Goal: Transaction & Acquisition: Obtain resource

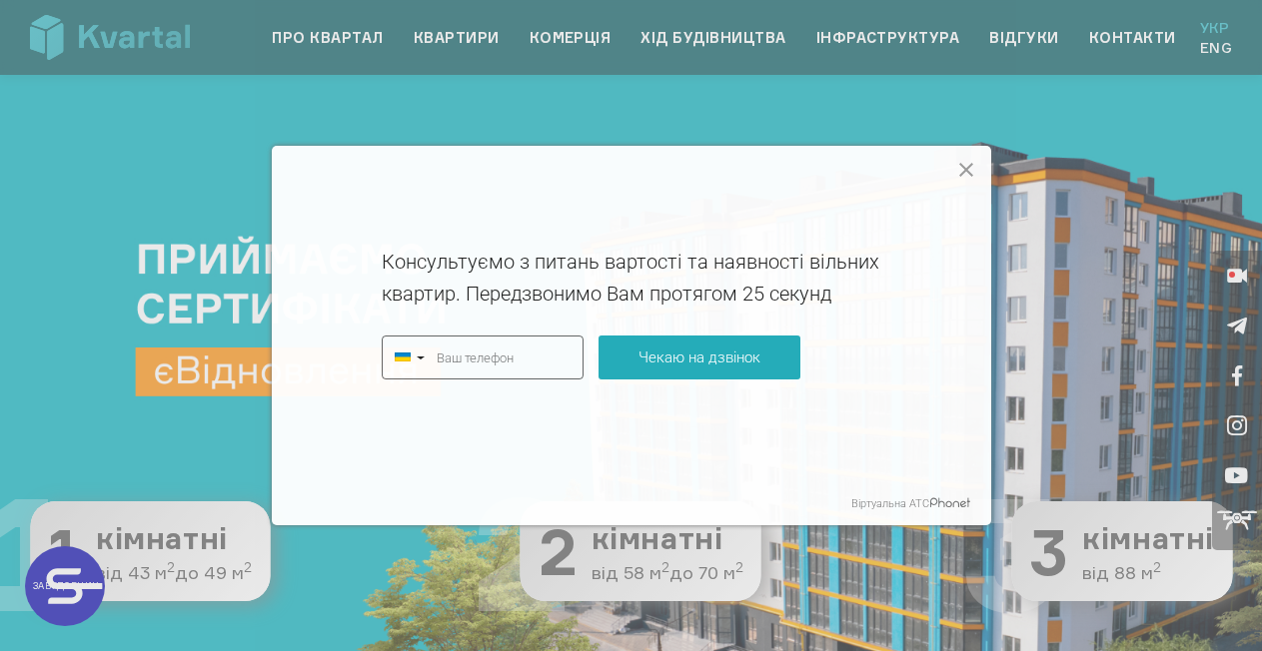
type input "+380"
click at [972, 161] on icon at bounding box center [966, 170] width 24 height 24
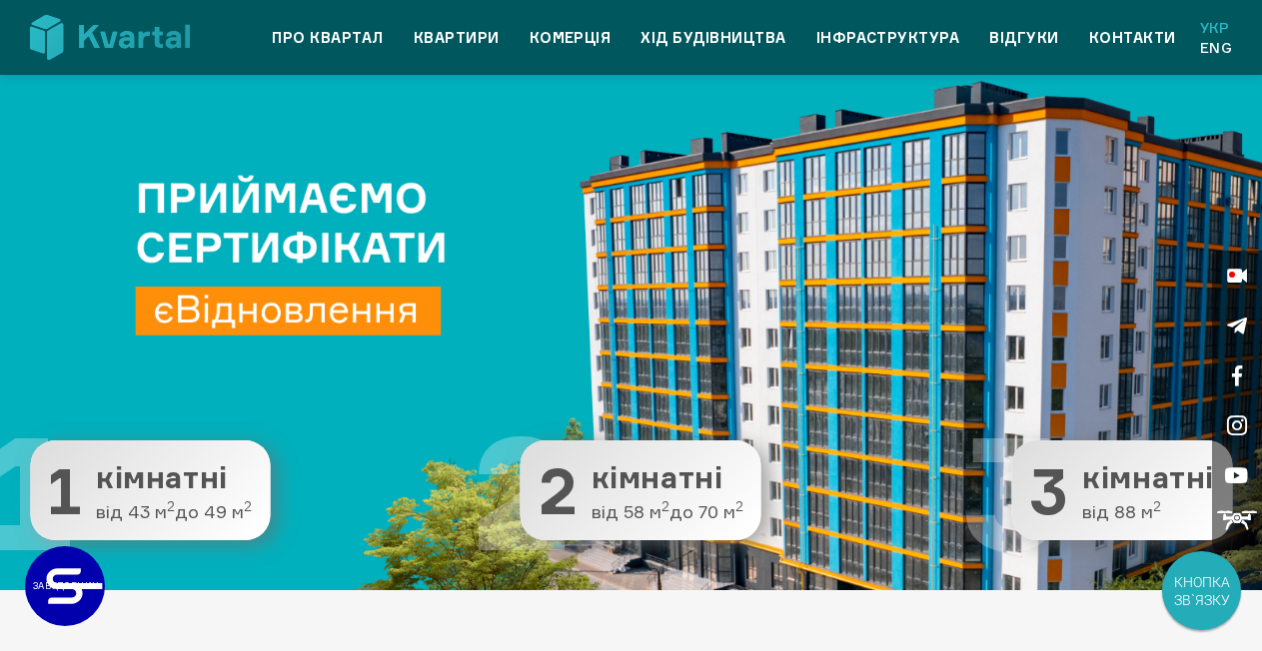
scroll to position [123, 0]
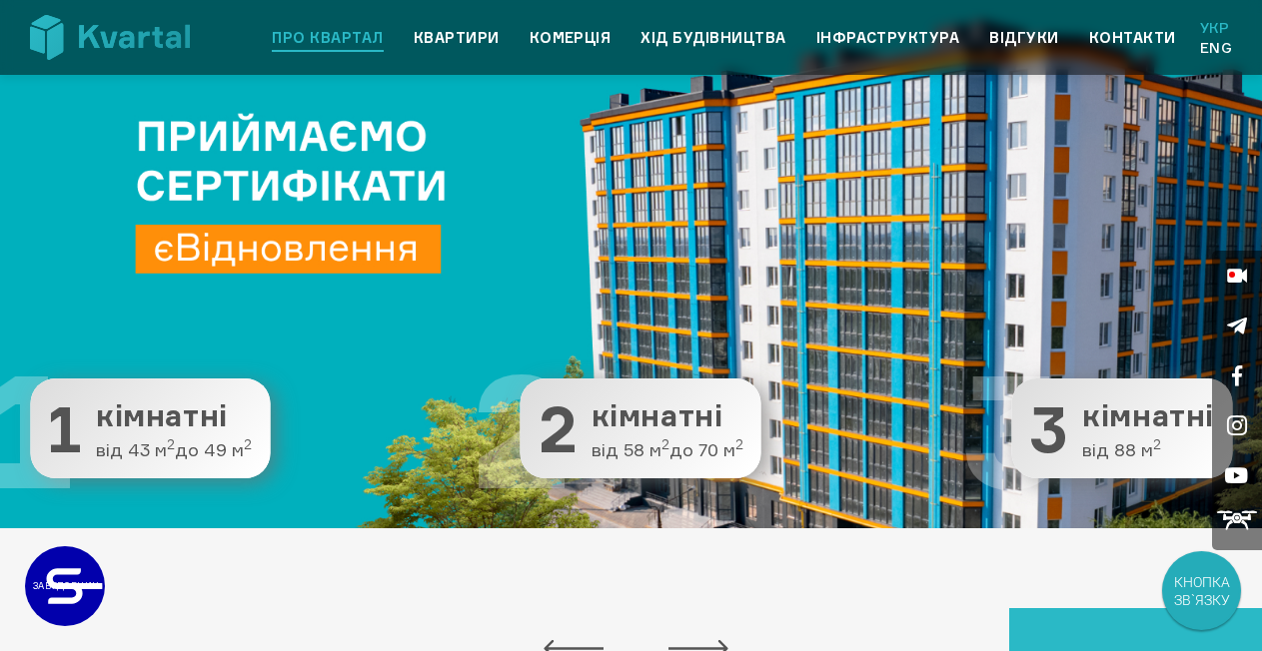
click at [360, 42] on link "Про квартал" at bounding box center [327, 38] width 111 height 24
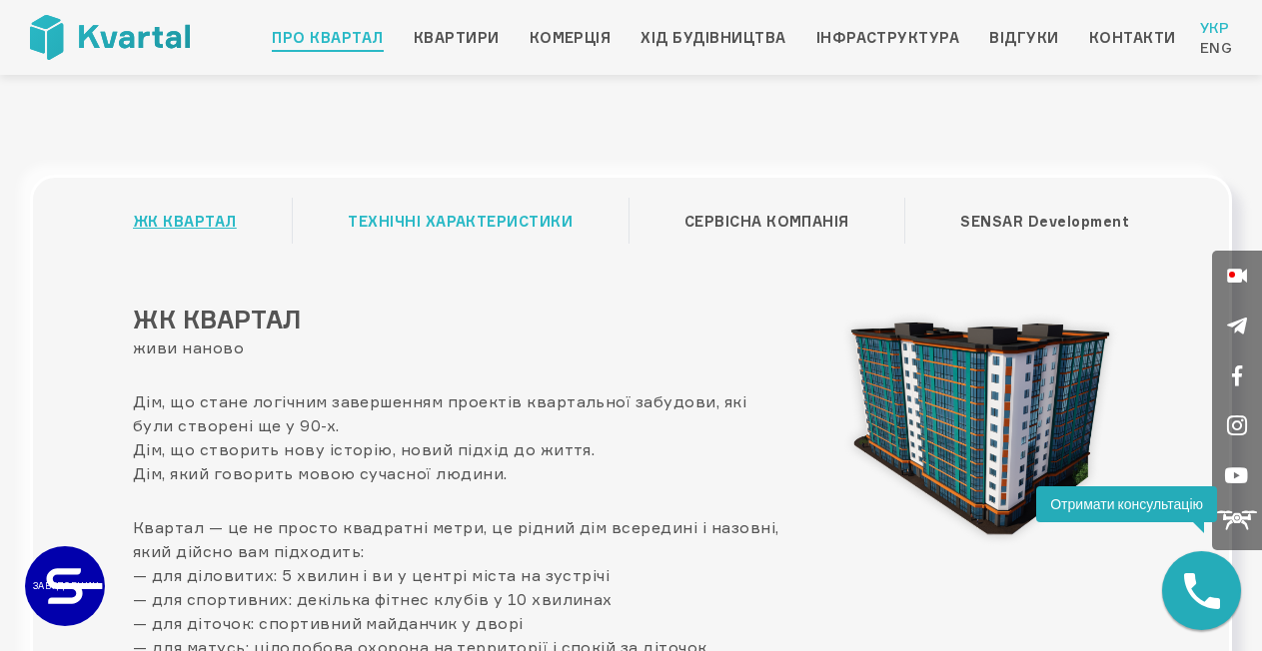
click at [457, 218] on link "ТЕХНІЧНІ ХАРАКТЕРИСТИКИ" at bounding box center [460, 222] width 225 height 38
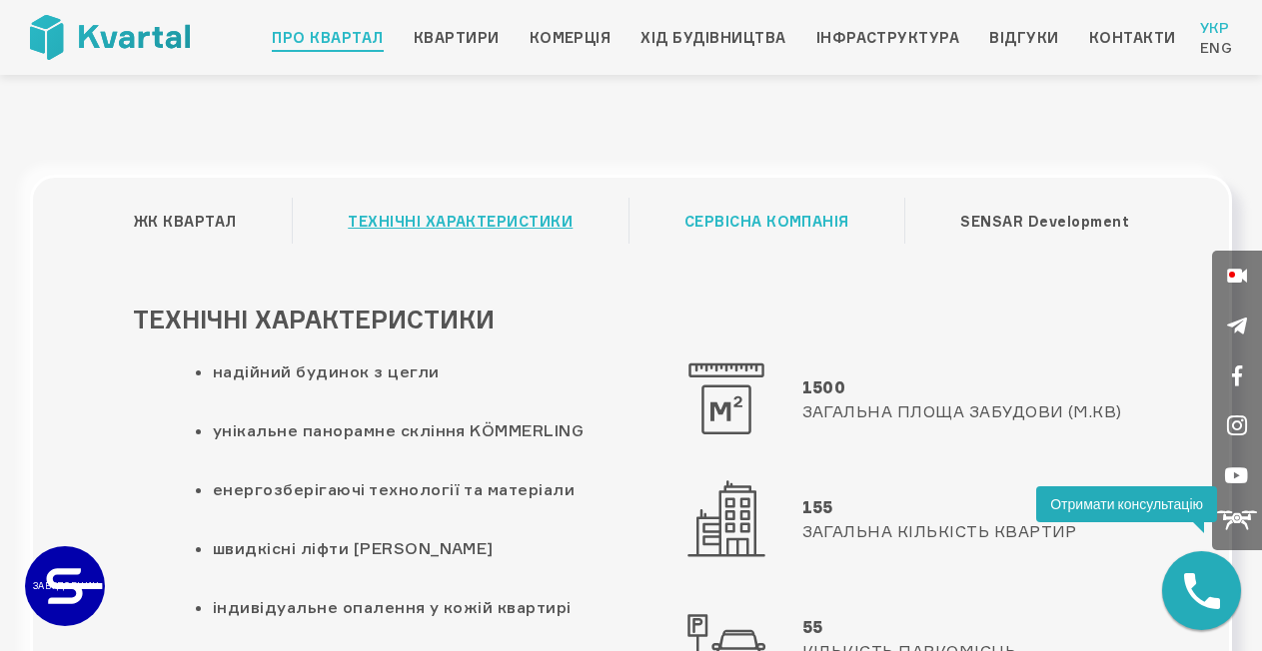
click at [786, 224] on link "СЕРВІСНА КОМПАНІЯ" at bounding box center [766, 222] width 165 height 38
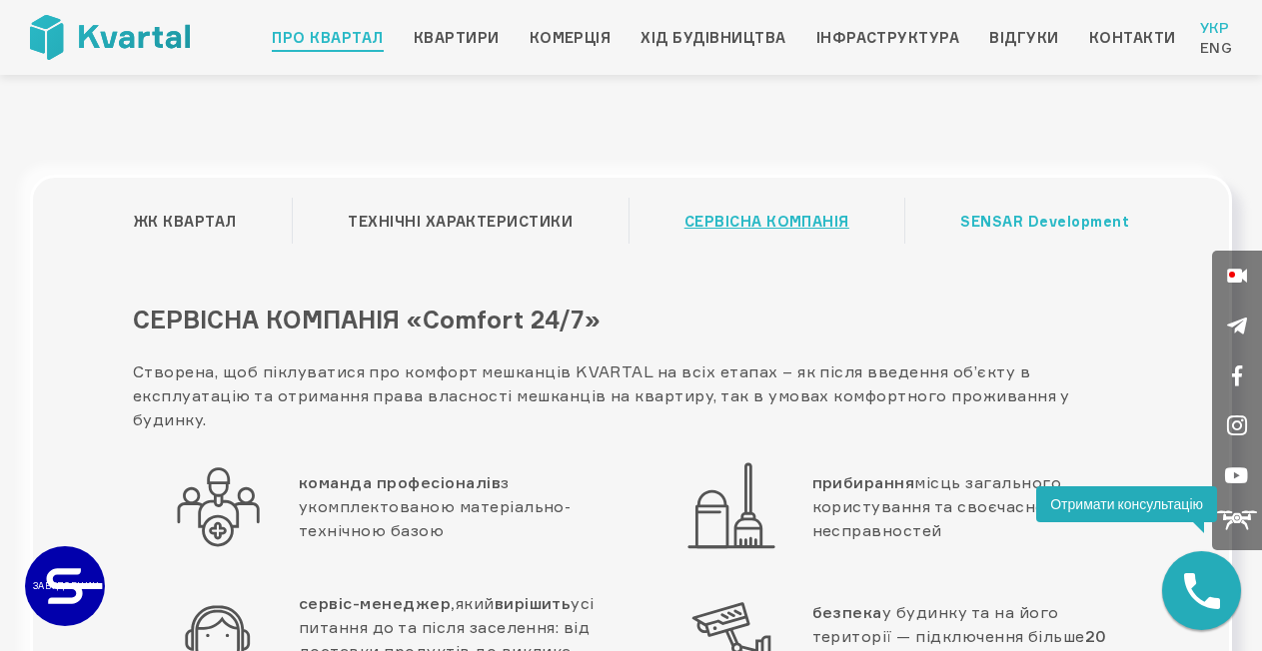
click at [1046, 231] on link "SENSAR Development" at bounding box center [1044, 222] width 169 height 38
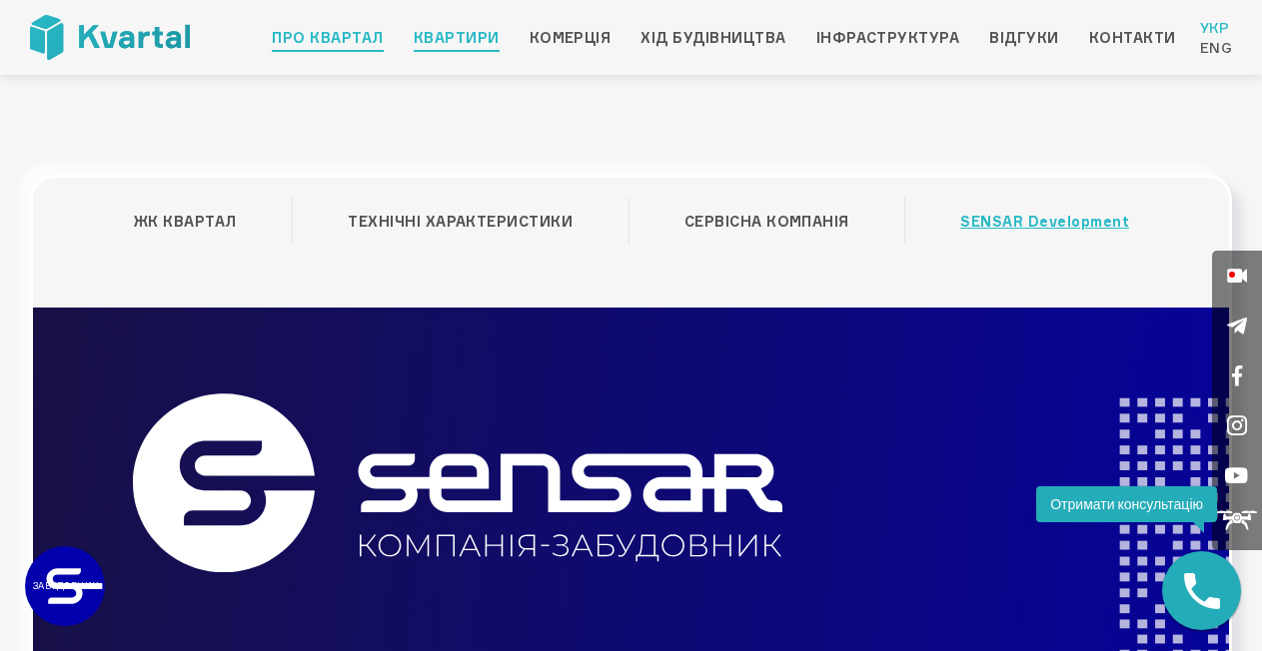
click at [477, 35] on link "Квартири" at bounding box center [457, 38] width 86 height 24
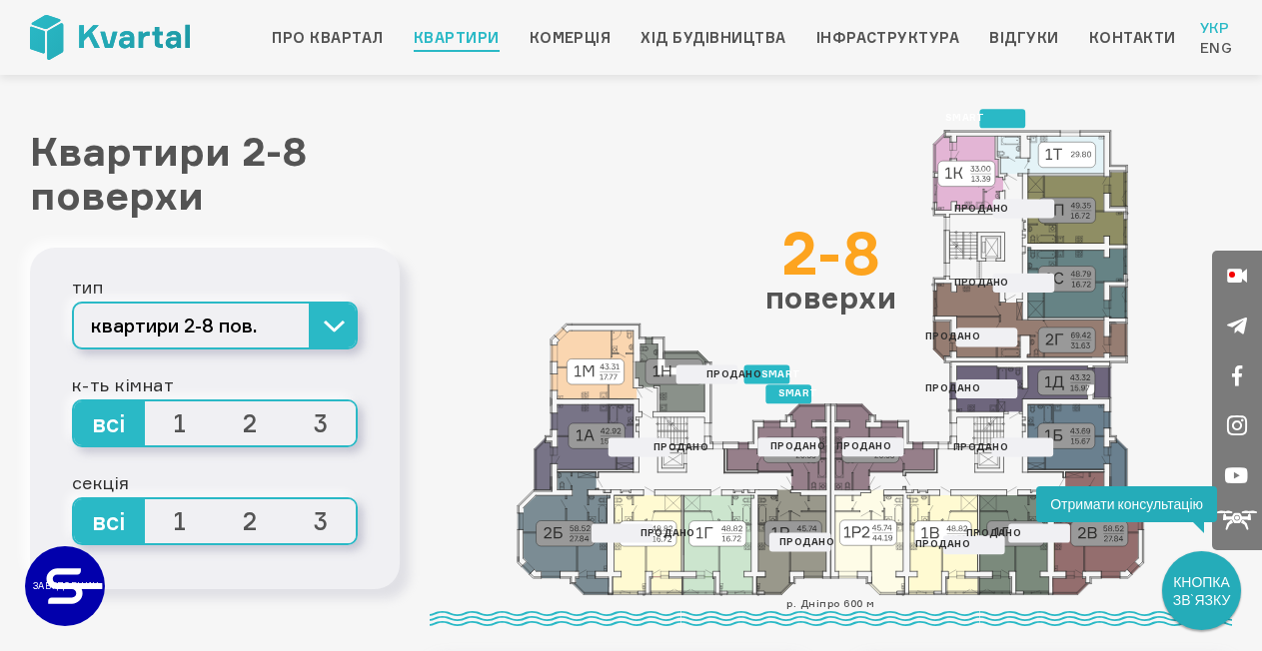
click at [795, 277] on div "2-8" at bounding box center [830, 253] width 131 height 60
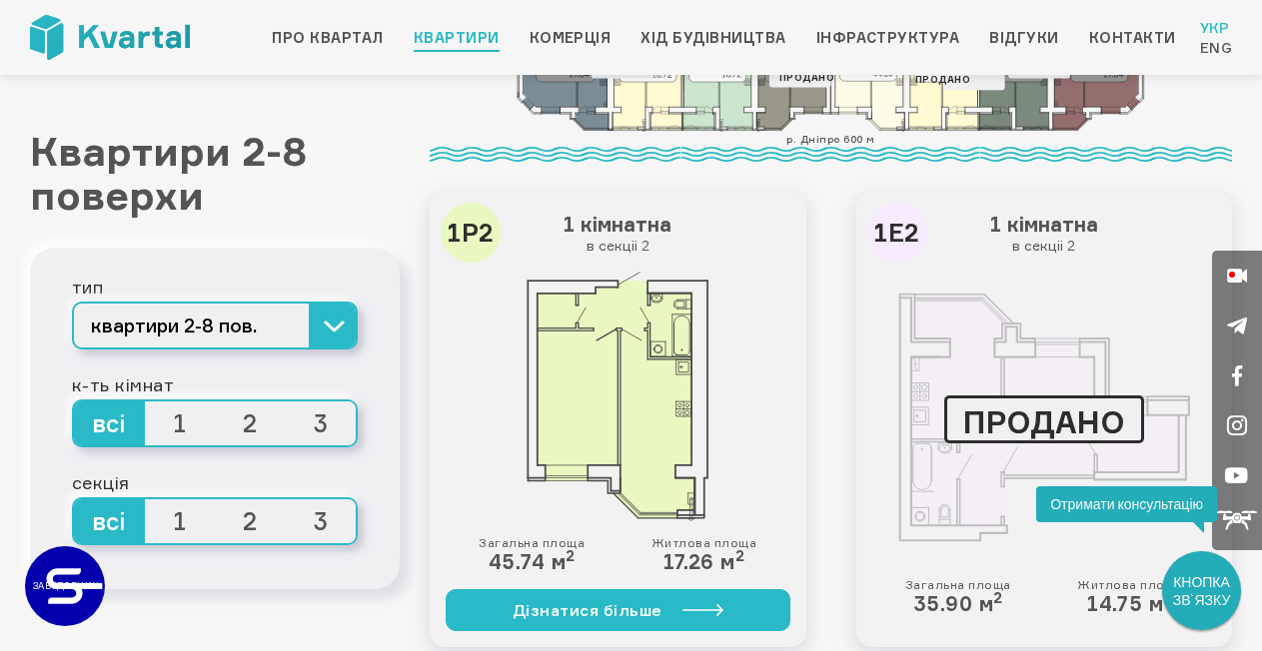
scroll to position [555, 0]
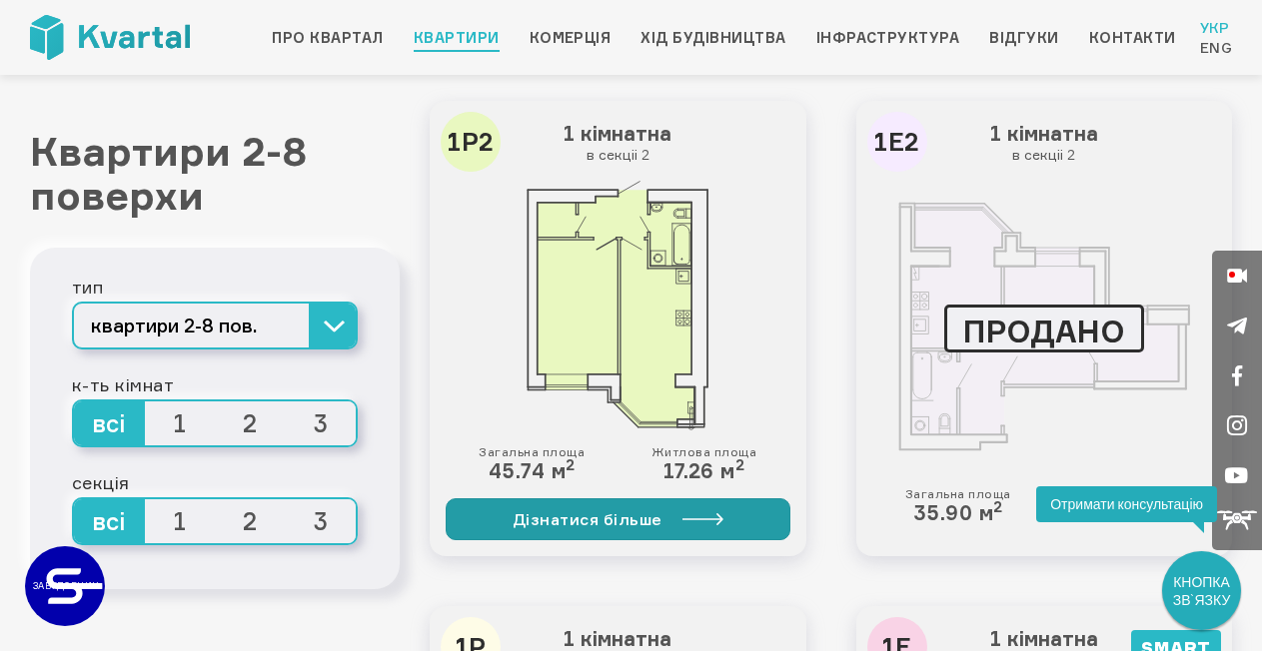
click at [620, 518] on link "Дізнатися більше" at bounding box center [618, 520] width 345 height 42
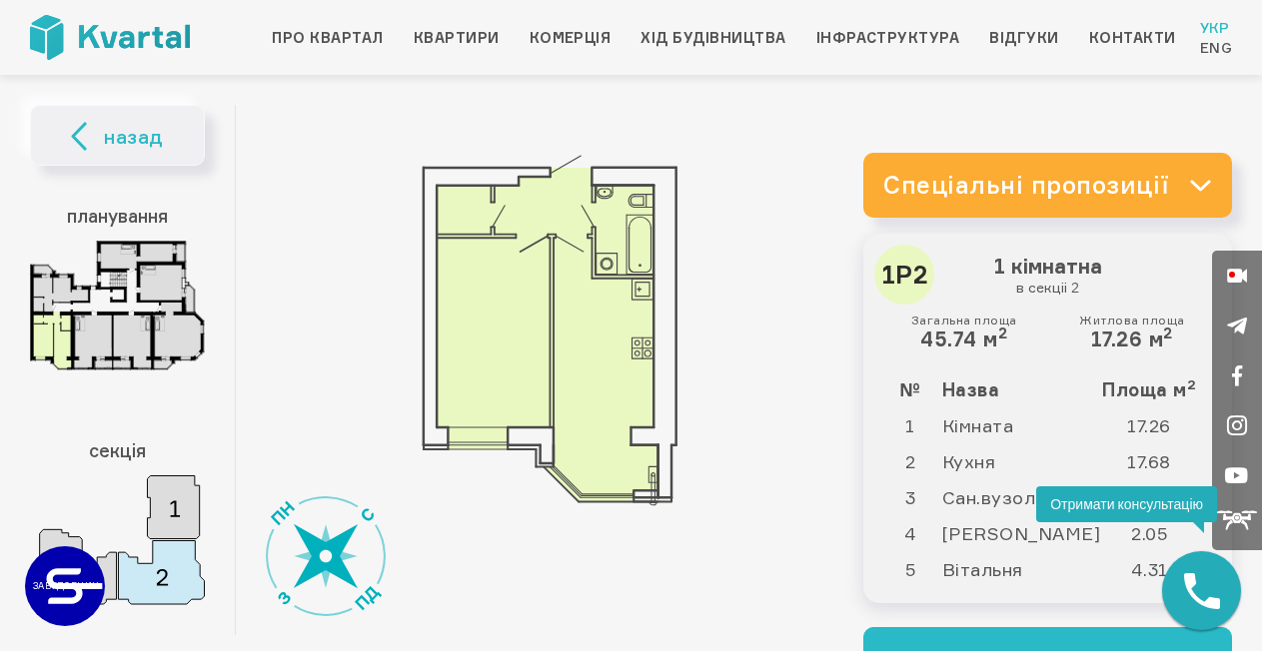
click at [936, 186] on link "Спеціальні пропозиції" at bounding box center [1047, 185] width 369 height 65
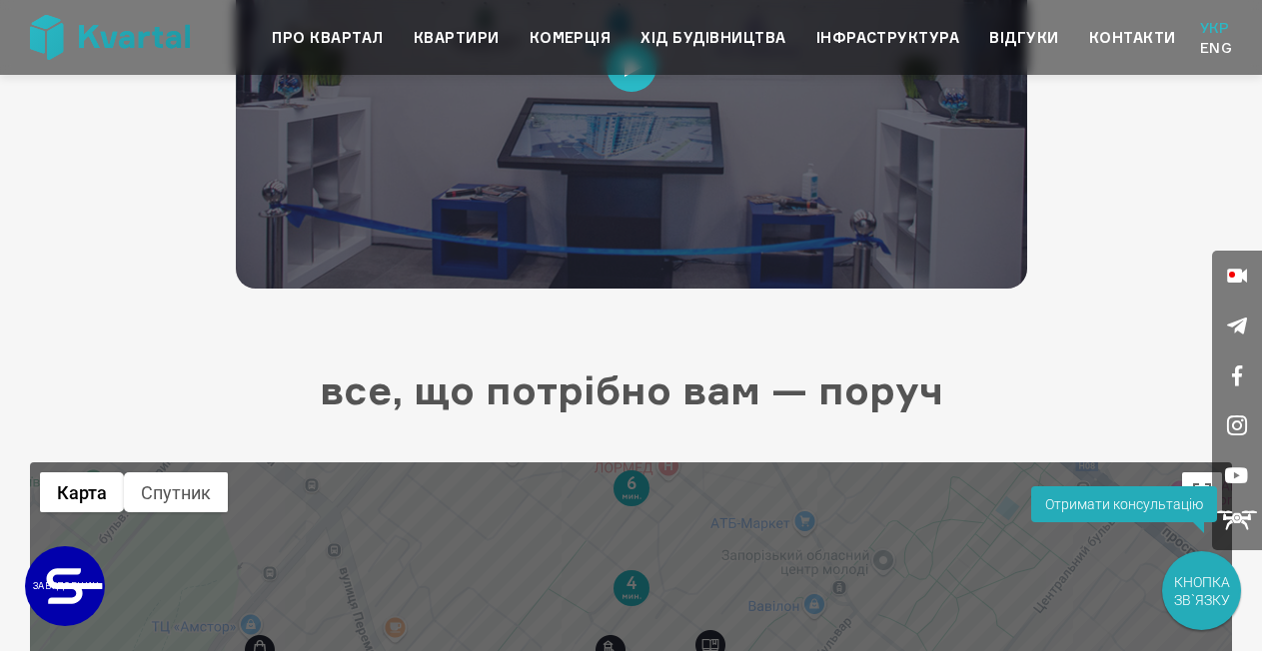
scroll to position [3233, 0]
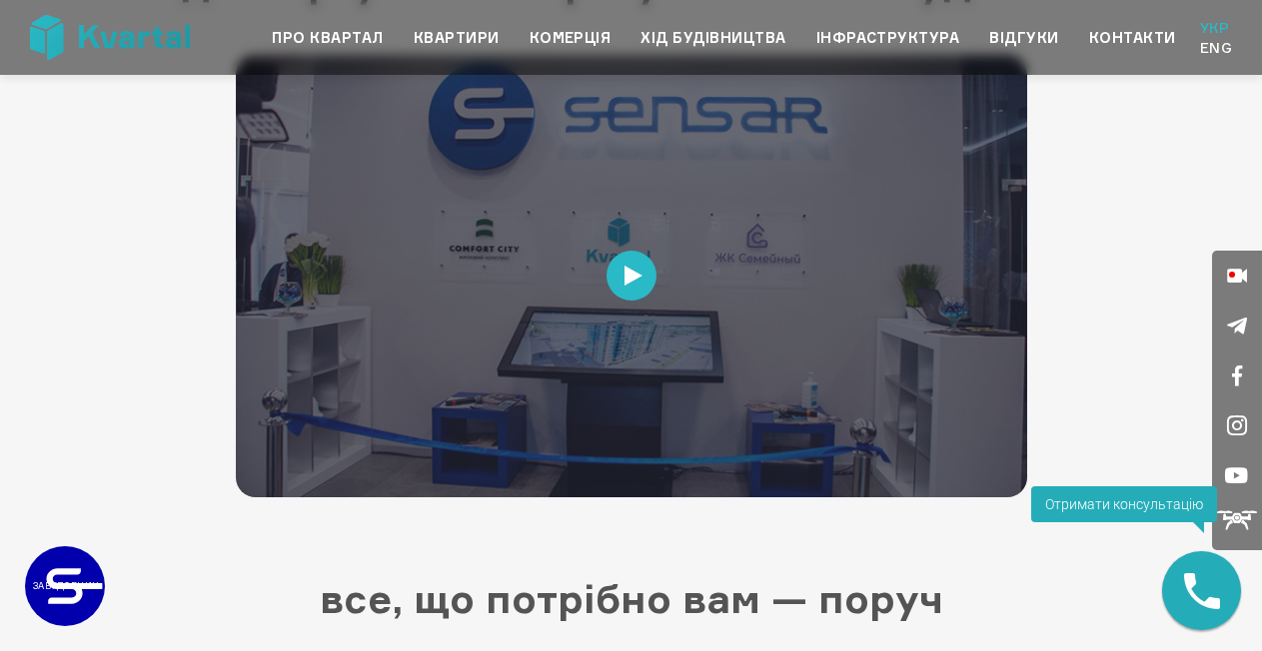
click at [1142, 508] on div "Отримати консультацію" at bounding box center [1124, 505] width 186 height 36
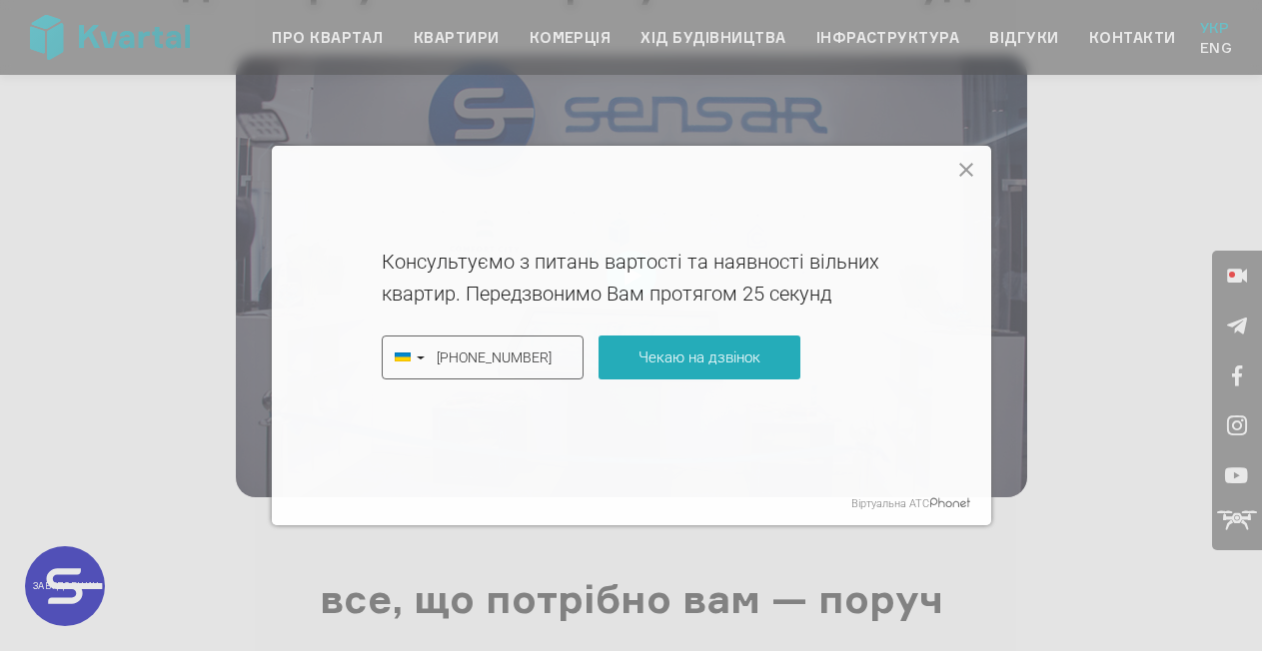
type input "+380967602214"
click at [710, 352] on button "Чекаю на дзвінок" at bounding box center [699, 358] width 202 height 44
type input "+380967602214"
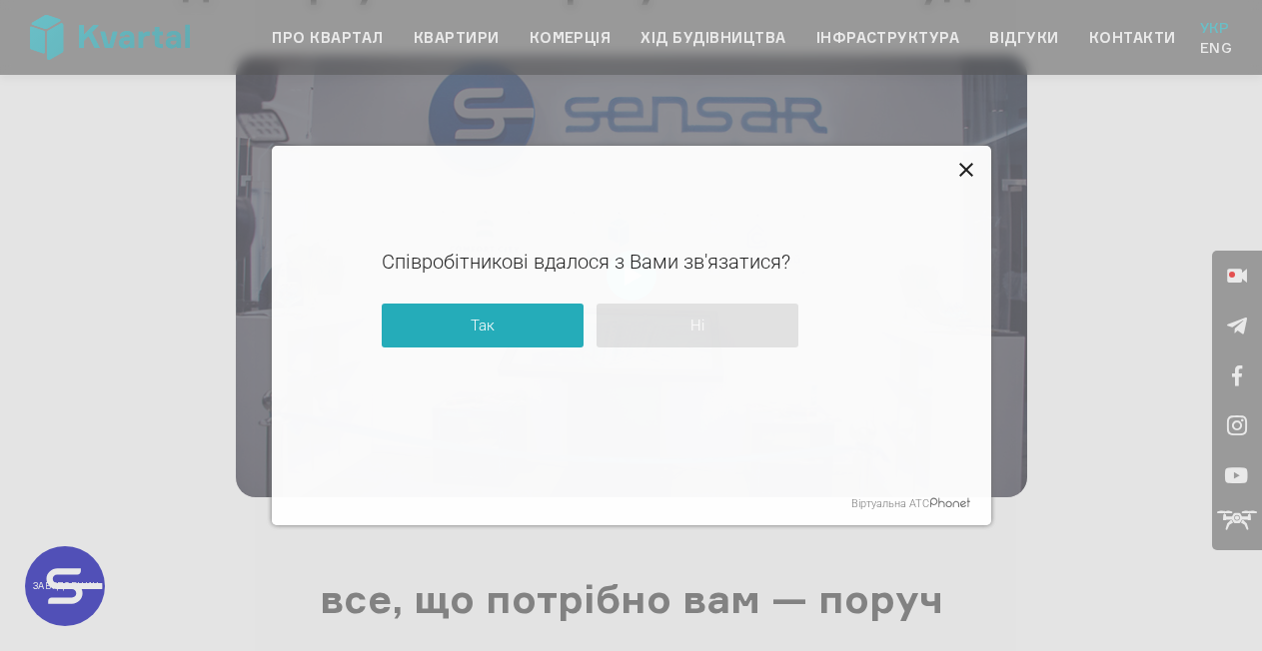
click at [963, 167] on icon at bounding box center [966, 170] width 14 height 14
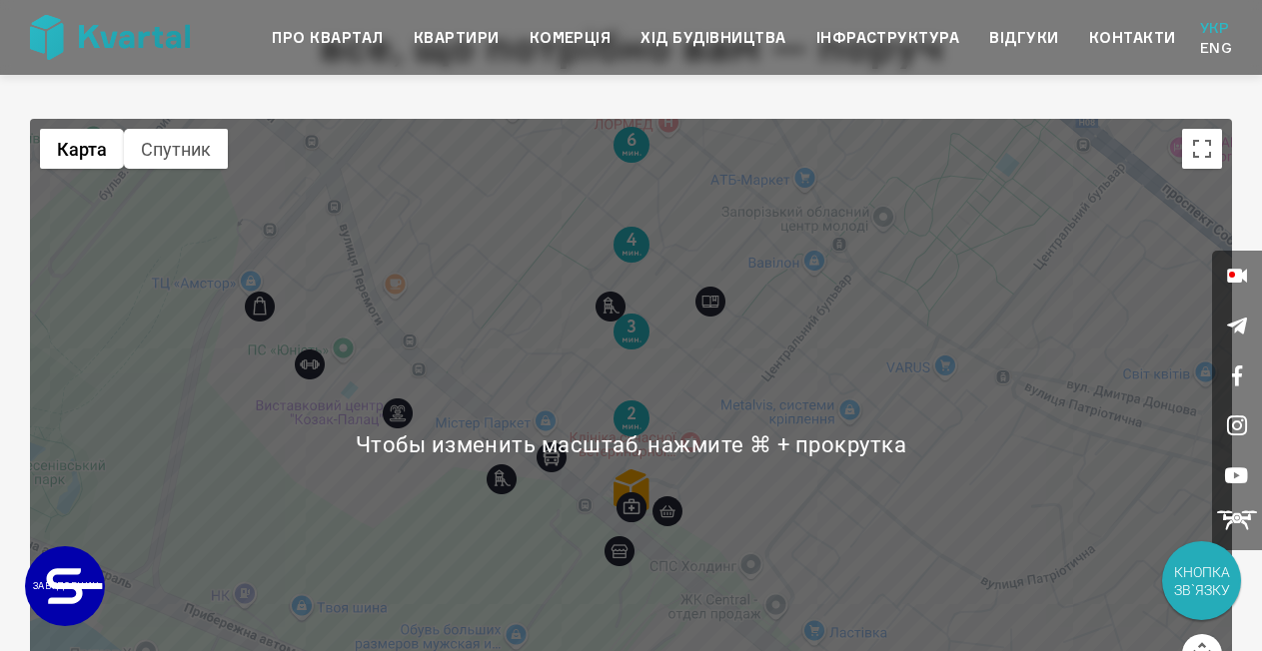
scroll to position [3665, 0]
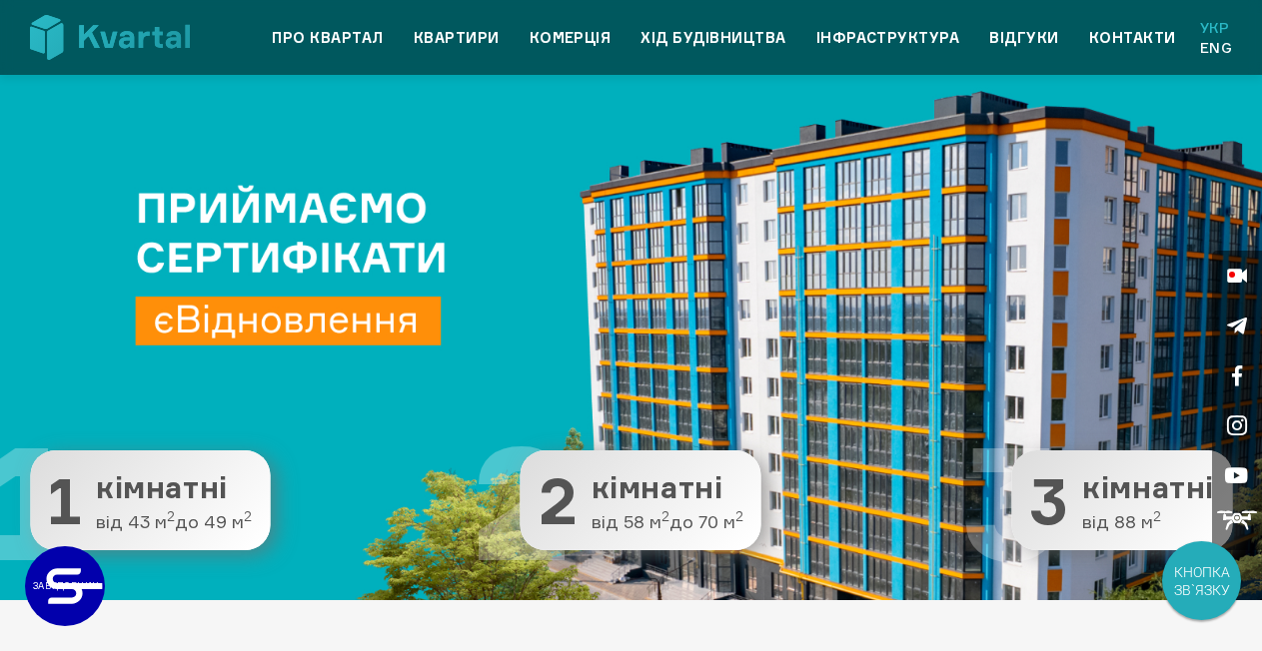
scroll to position [206, 0]
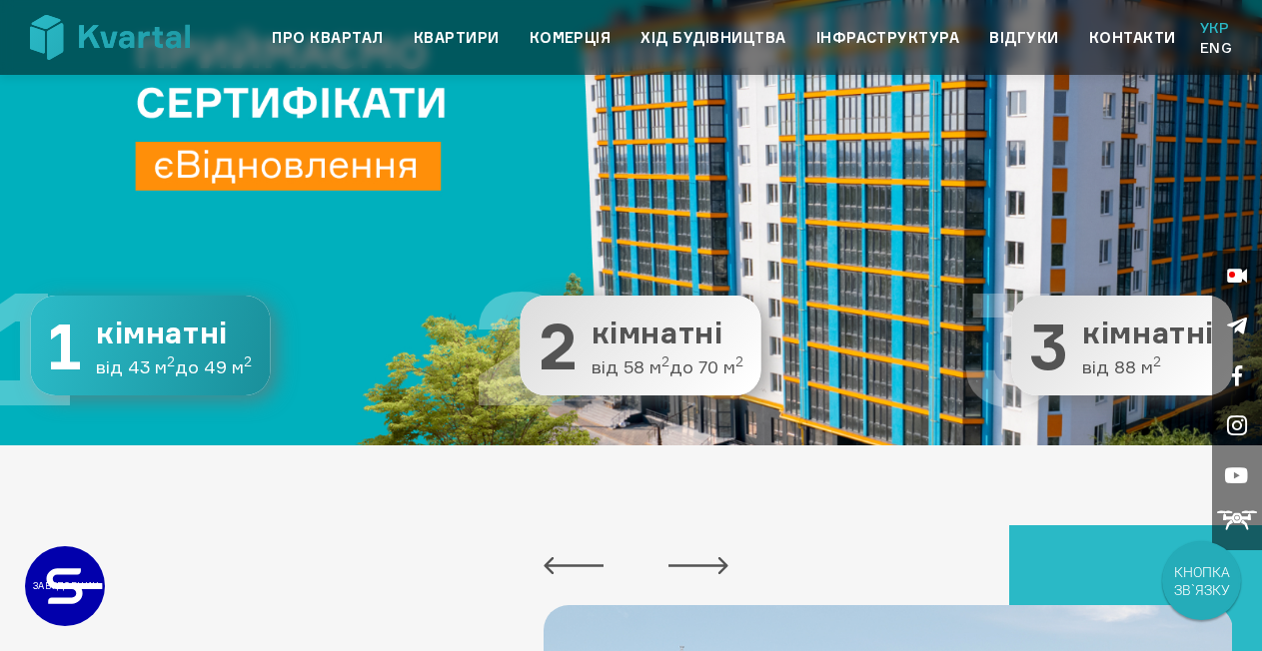
click at [180, 328] on span "кімнатні" at bounding box center [174, 333] width 156 height 33
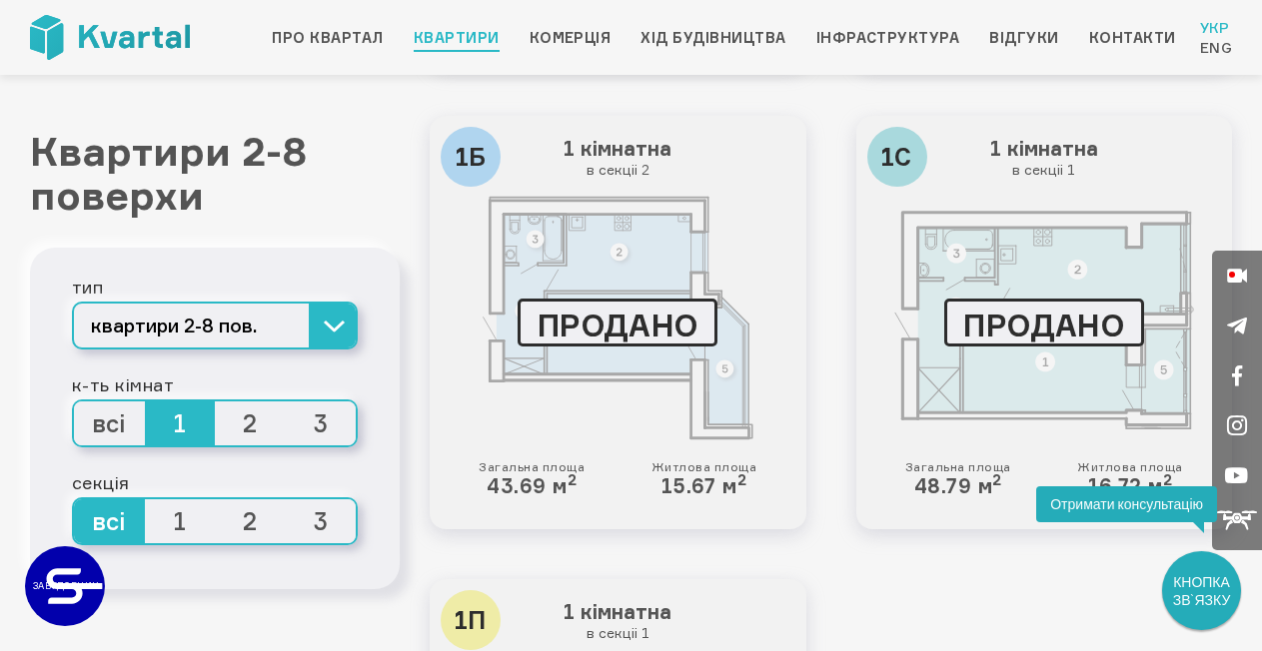
scroll to position [3331, 0]
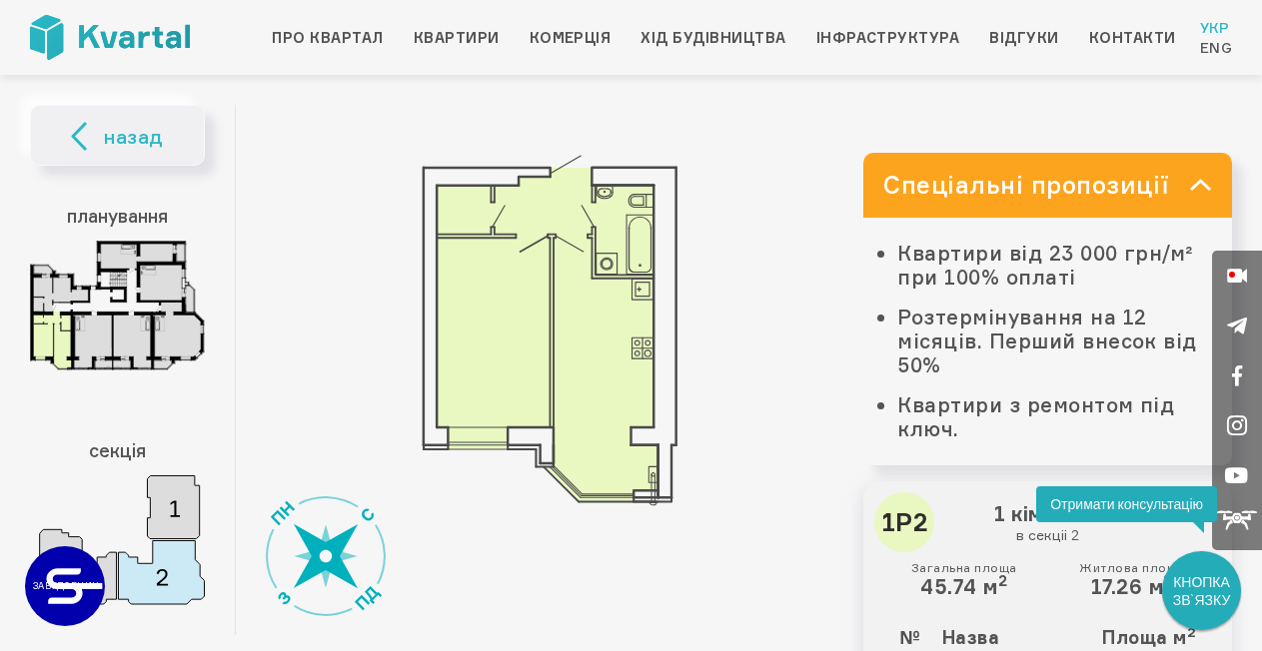
click at [168, 501] on img at bounding box center [117, 540] width 175 height 129
click at [63, 287] on img at bounding box center [117, 306] width 175 height 130
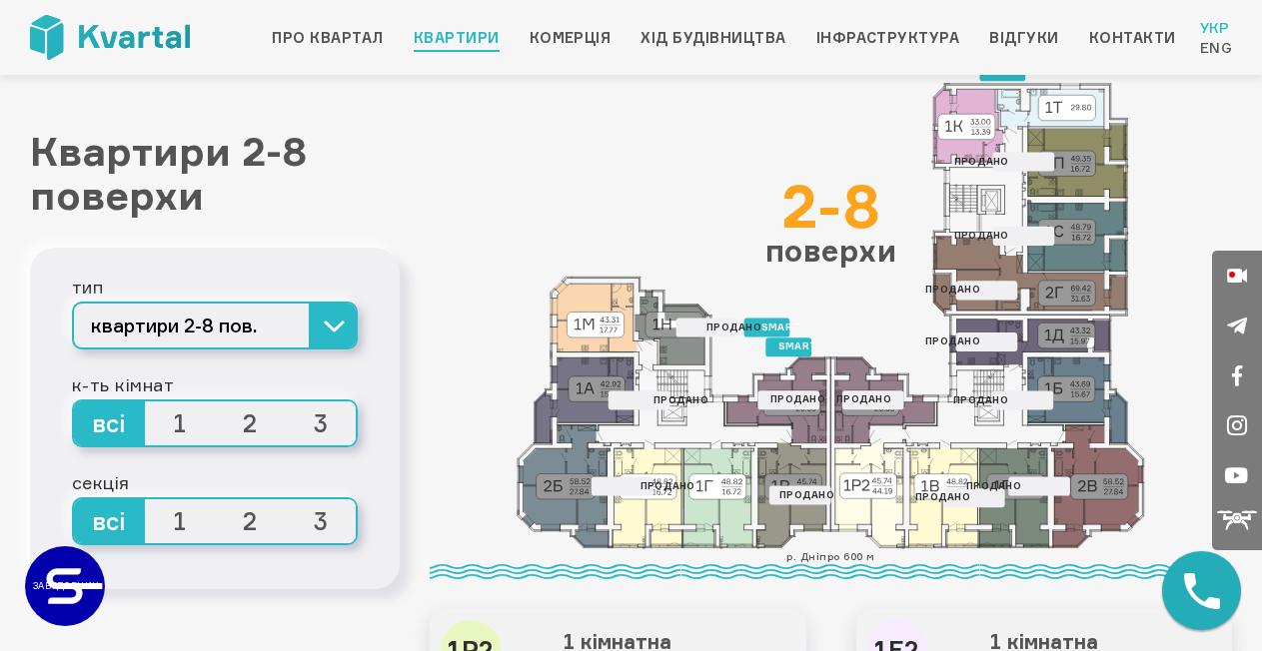
click at [759, 396] on icon at bounding box center [776, 401] width 99 height 86
click at [1241, 516] on icon at bounding box center [1237, 517] width 40 height 12
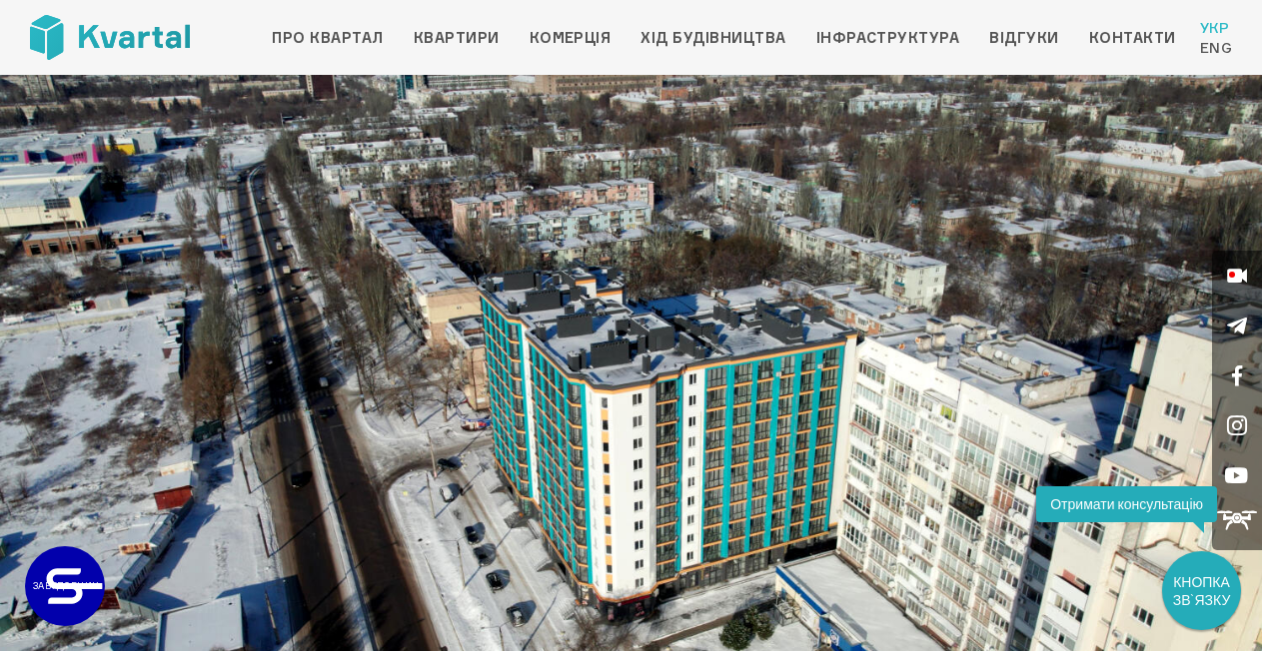
drag, startPoint x: 857, startPoint y: 357, endPoint x: 641, endPoint y: 329, distance: 217.6
click at [646, 331] on img at bounding box center [631, 430] width 1262 height 710
click at [296, 256] on div at bounding box center [172, 187] width 320 height 200
click at [297, 256] on div at bounding box center [172, 187] width 320 height 200
drag, startPoint x: 298, startPoint y: 271, endPoint x: 410, endPoint y: 302, distance: 116.1
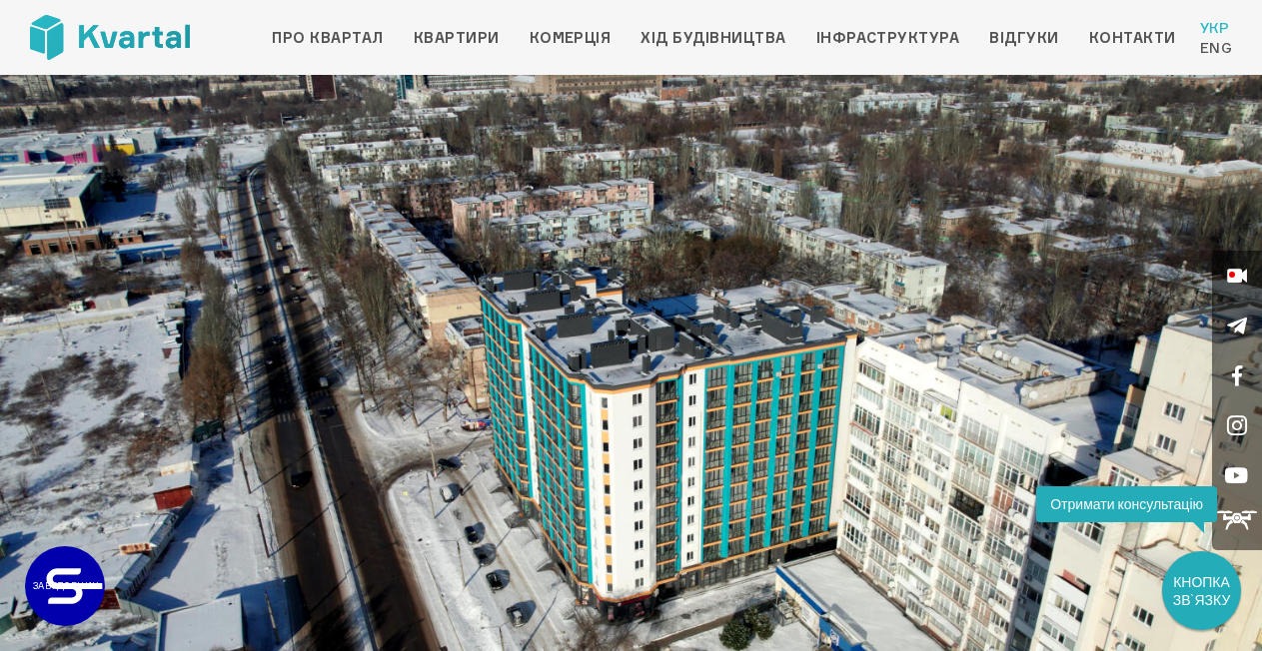
click at [410, 302] on div at bounding box center [631, 430] width 1262 height 710
drag, startPoint x: 427, startPoint y: 304, endPoint x: 410, endPoint y: 326, distance: 27.8
click at [411, 326] on img at bounding box center [631, 430] width 1262 height 710
click at [814, 292] on img at bounding box center [631, 430] width 1262 height 710
drag, startPoint x: 842, startPoint y: 252, endPoint x: 821, endPoint y: 284, distance: 38.2
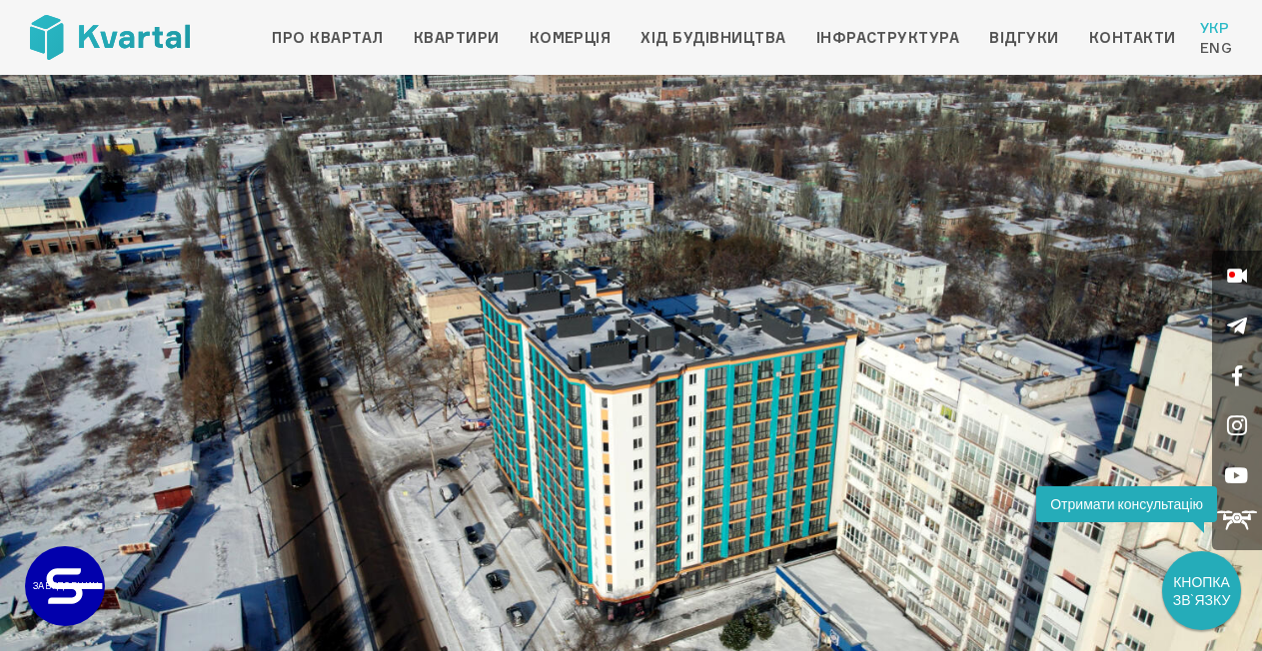
click at [822, 284] on img at bounding box center [631, 430] width 1262 height 710
click at [128, 144] on div at bounding box center [172, 187] width 320 height 200
click at [507, 330] on img at bounding box center [631, 430] width 1262 height 710
drag, startPoint x: 627, startPoint y: 404, endPoint x: 624, endPoint y: 363, distance: 41.1
click at [624, 363] on img at bounding box center [631, 430] width 1262 height 710
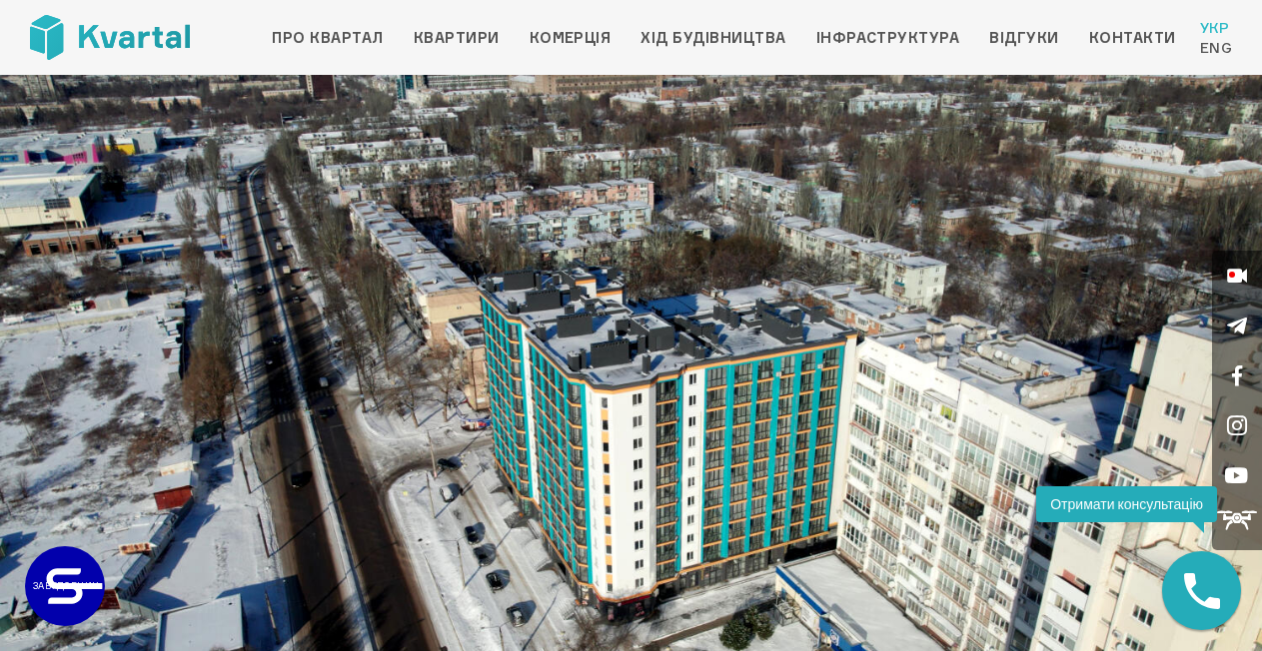
click at [789, 510] on img at bounding box center [631, 430] width 1262 height 710
drag, startPoint x: 884, startPoint y: 454, endPoint x: 601, endPoint y: 401, distance: 287.7
click at [599, 402] on img at bounding box center [631, 430] width 1262 height 710
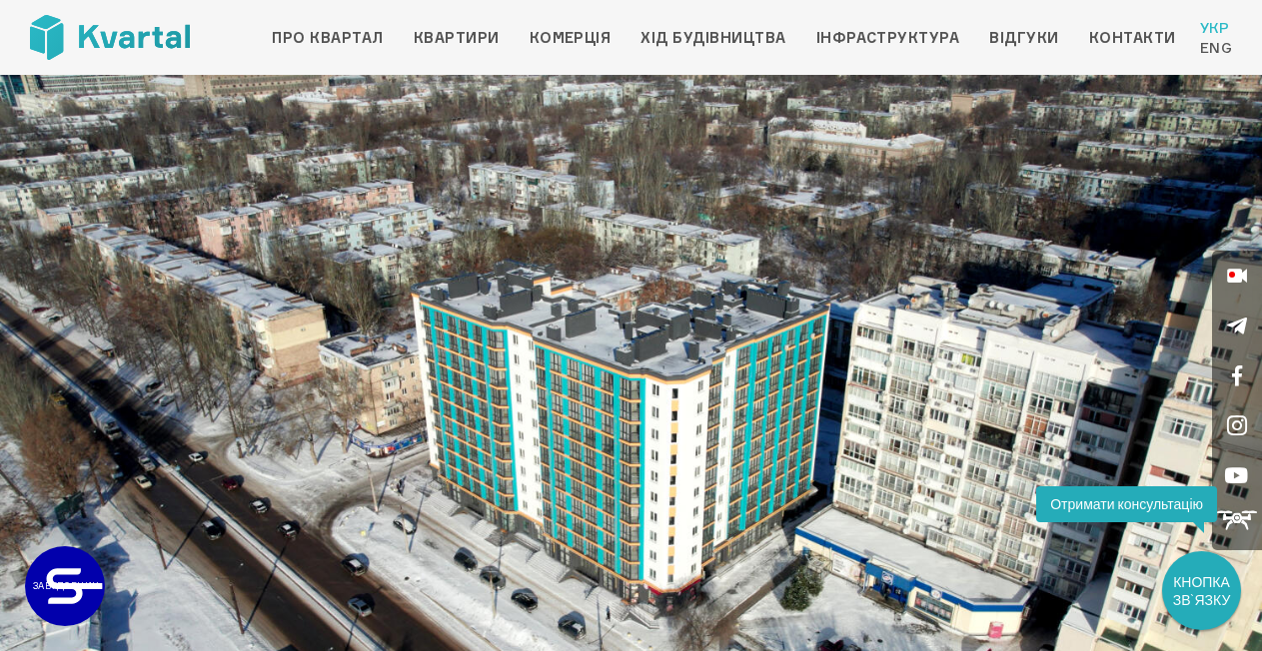
click at [1160, 164] on img at bounding box center [631, 430] width 1262 height 710
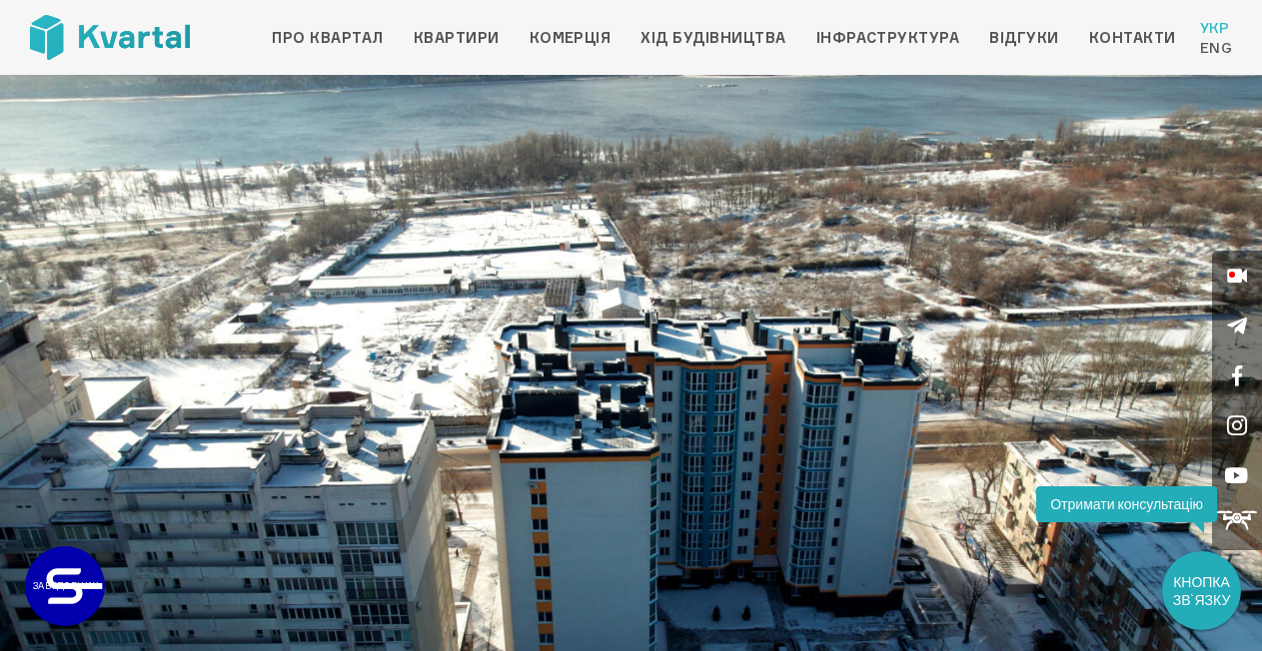
drag, startPoint x: 832, startPoint y: 175, endPoint x: 707, endPoint y: 231, distance: 136.8
click at [707, 231] on img at bounding box center [631, 430] width 1262 height 710
drag, startPoint x: 712, startPoint y: 234, endPoint x: 705, endPoint y: 222, distance: 13.9
click at [715, 215] on img at bounding box center [631, 430] width 1262 height 710
click at [715, 151] on img at bounding box center [631, 430] width 1262 height 710
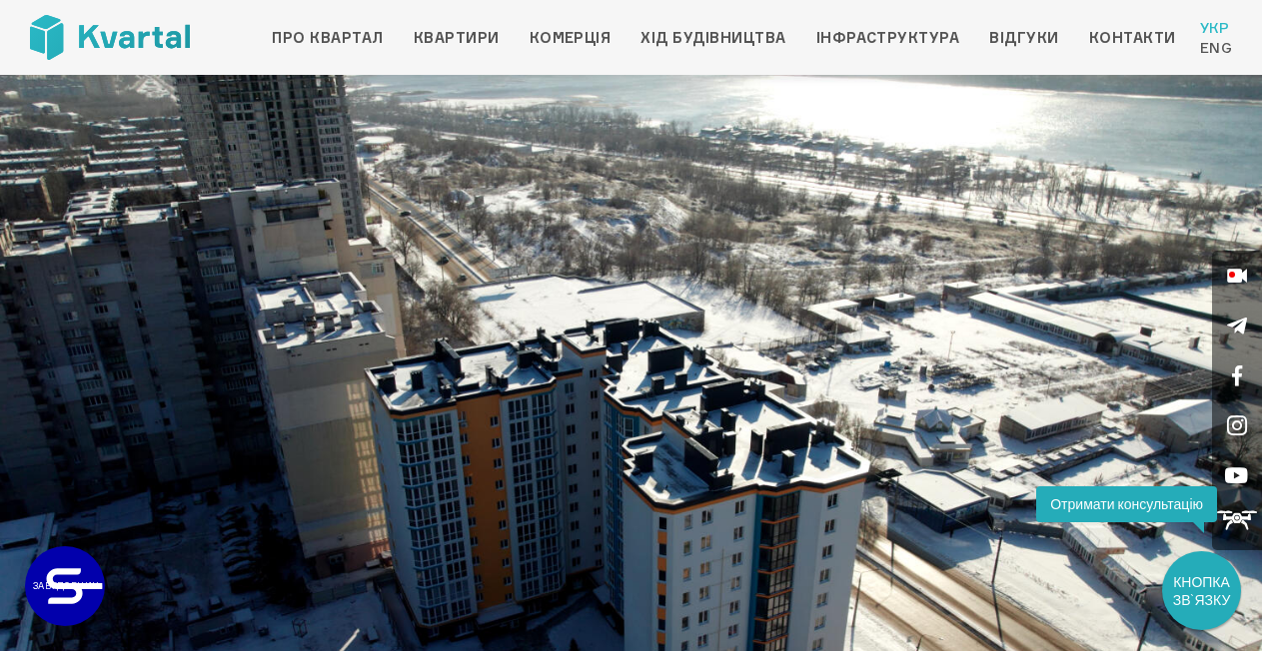
drag, startPoint x: 671, startPoint y: 209, endPoint x: 610, endPoint y: 218, distance: 61.6
click at [610, 218] on img at bounding box center [631, 430] width 1262 height 710
click at [493, 220] on img at bounding box center [631, 430] width 1262 height 710
drag, startPoint x: 483, startPoint y: 217, endPoint x: 755, endPoint y: 239, distance: 273.6
click at [755, 239] on img at bounding box center [631, 430] width 1262 height 710
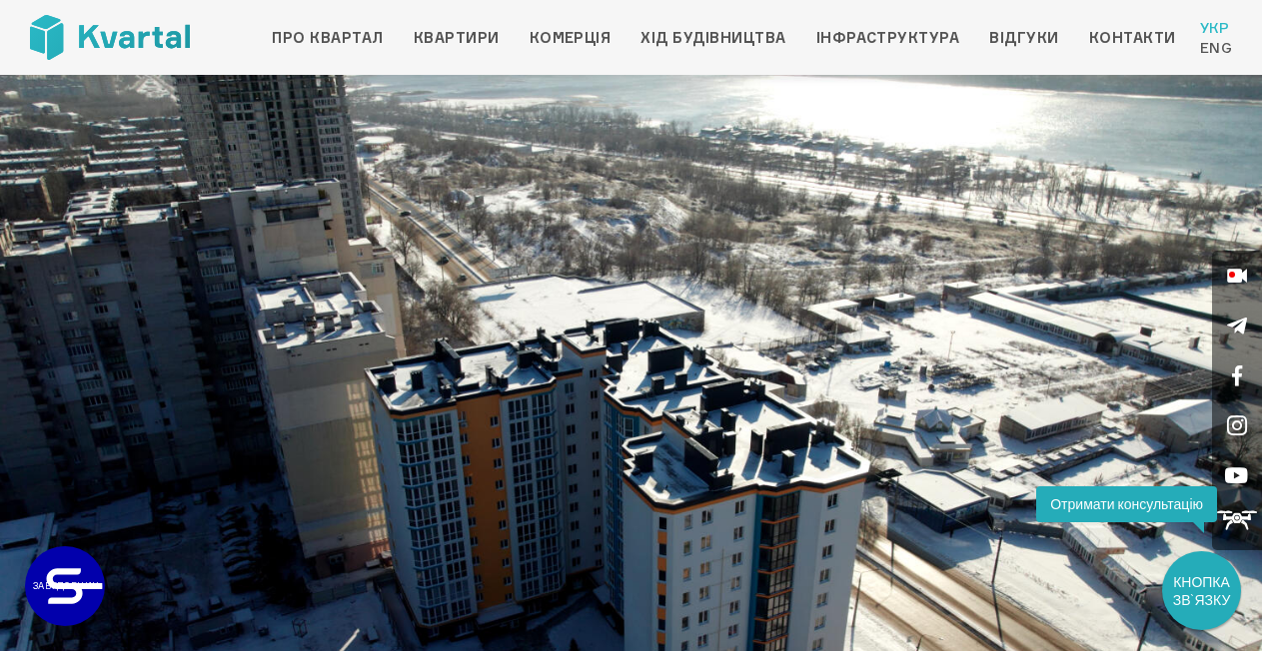
click at [768, 215] on img at bounding box center [631, 430] width 1262 height 710
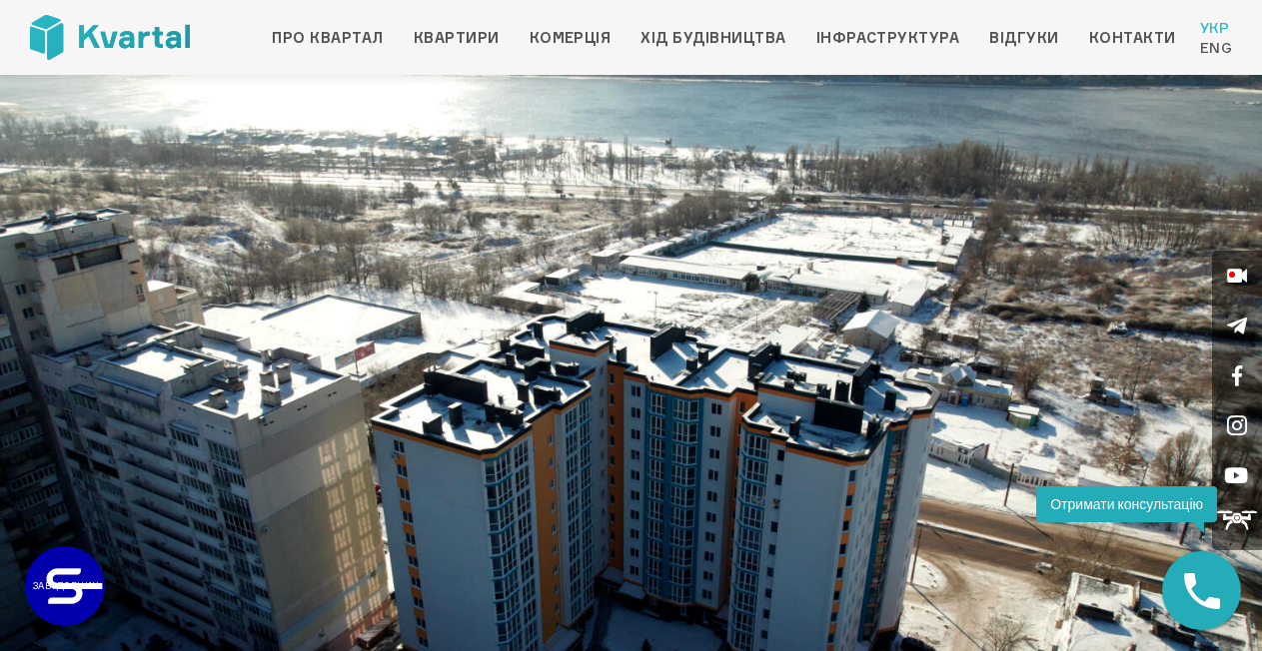
drag, startPoint x: 729, startPoint y: 220, endPoint x: 767, endPoint y: 224, distance: 38.2
click at [767, 224] on img at bounding box center [631, 430] width 1262 height 710
drag, startPoint x: 697, startPoint y: 214, endPoint x: 649, endPoint y: 238, distance: 53.6
click at [650, 238] on img at bounding box center [631, 430] width 1262 height 710
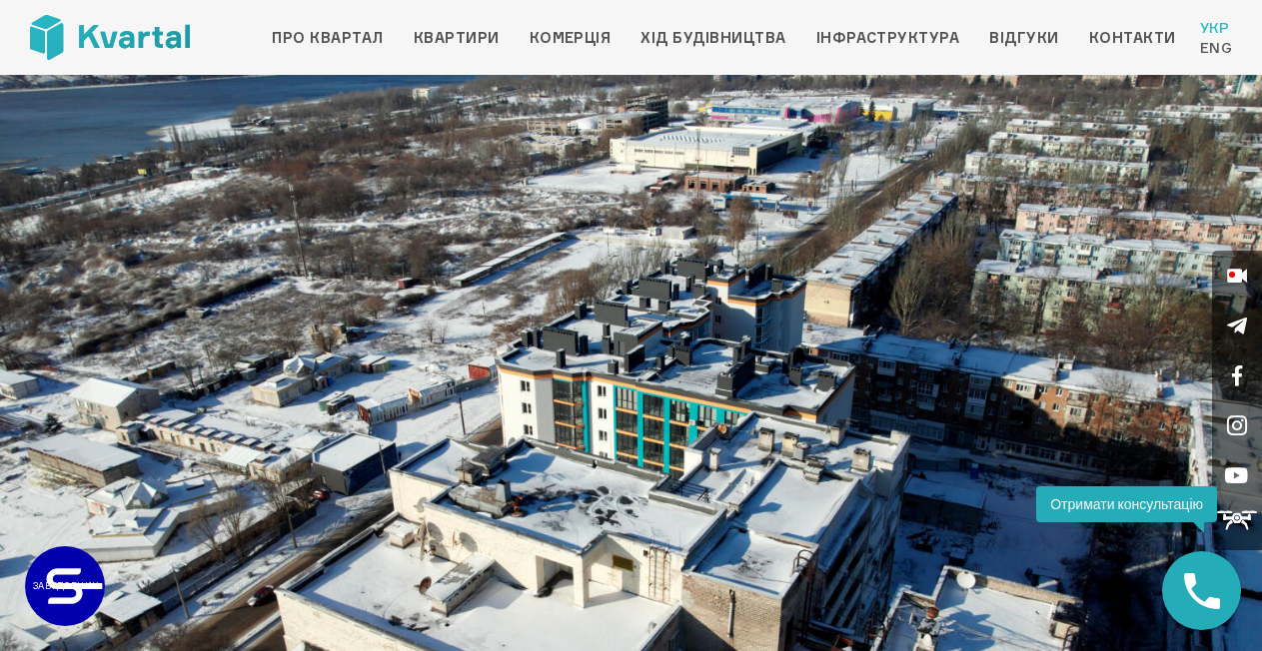
drag, startPoint x: 778, startPoint y: 214, endPoint x: 912, endPoint y: 237, distance: 135.8
click at [911, 237] on img at bounding box center [631, 430] width 1262 height 710
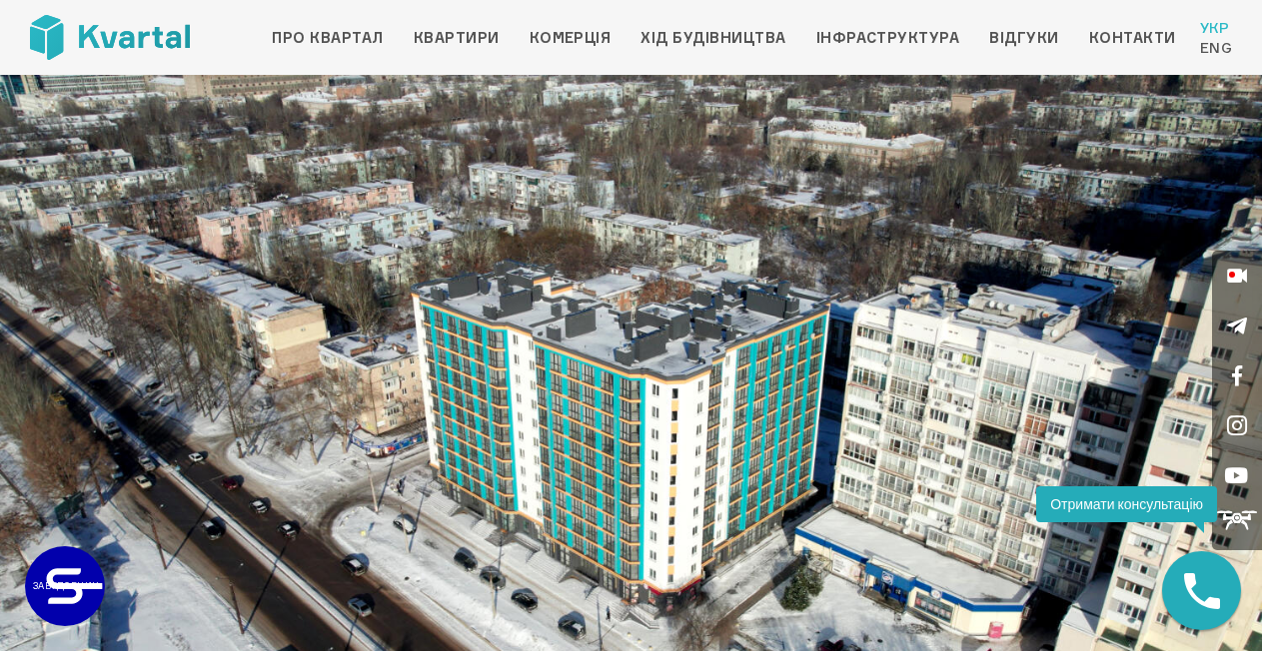
drag, startPoint x: 763, startPoint y: 269, endPoint x: 855, endPoint y: 263, distance: 92.1
click at [855, 263] on img at bounding box center [631, 430] width 1262 height 710
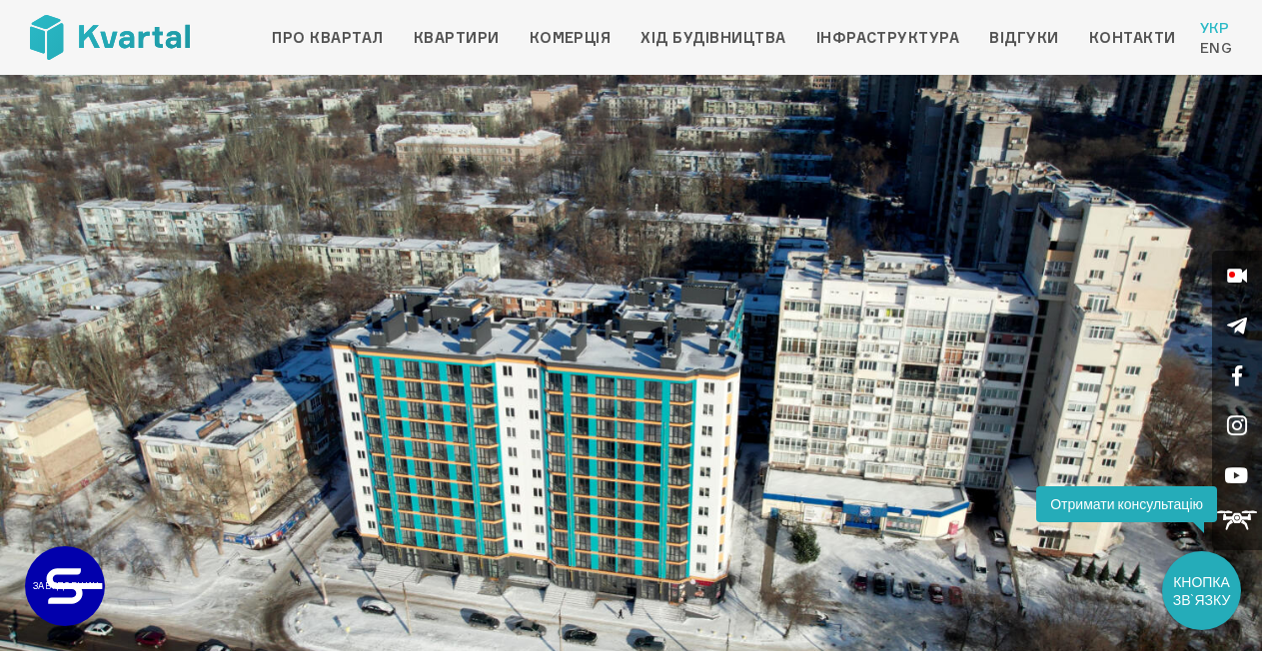
drag, startPoint x: 842, startPoint y: 199, endPoint x: 868, endPoint y: 199, distance: 26.0
click at [868, 199] on img at bounding box center [631, 430] width 1262 height 710
click at [466, 38] on link "Квартири" at bounding box center [457, 38] width 86 height 24
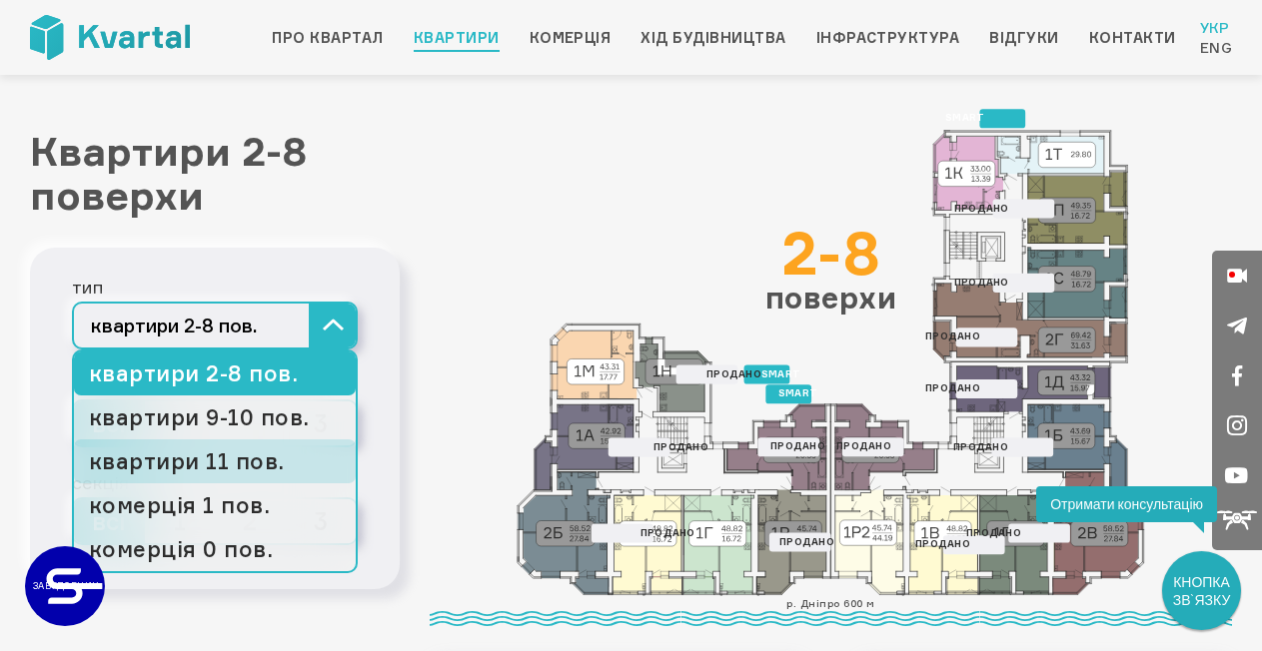
click at [266, 452] on link "квартири 11 пов." at bounding box center [215, 462] width 282 height 44
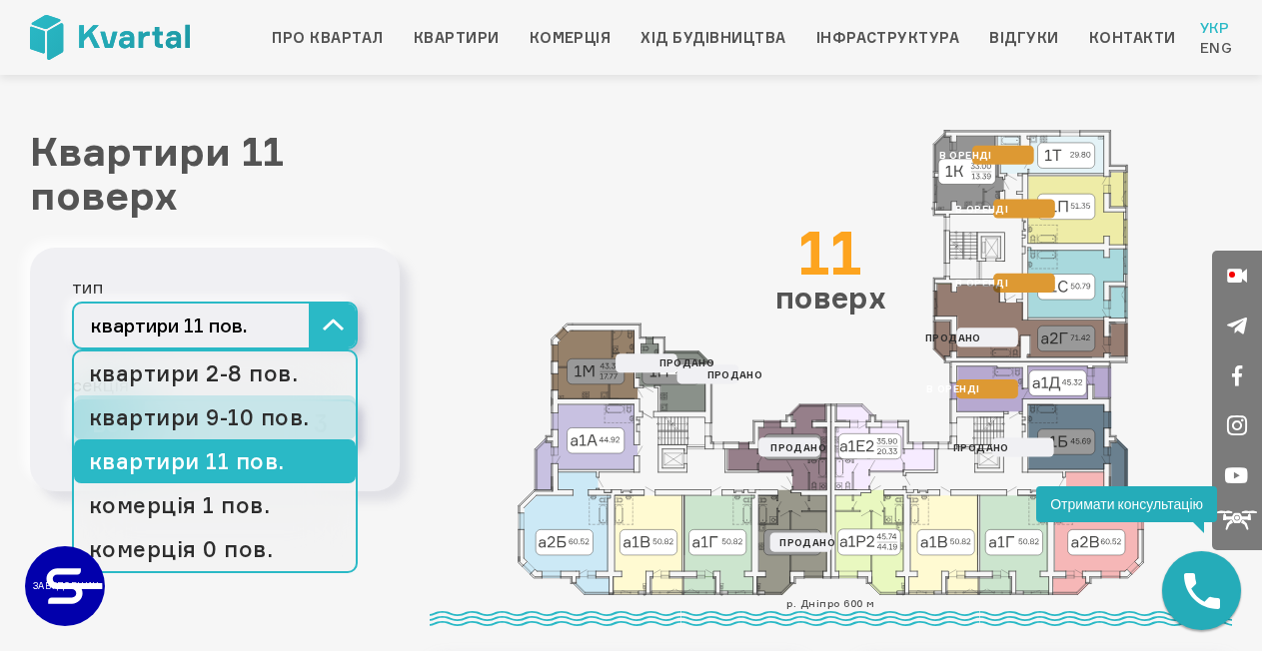
click at [294, 425] on link "квартири 9-10 пов." at bounding box center [215, 418] width 282 height 44
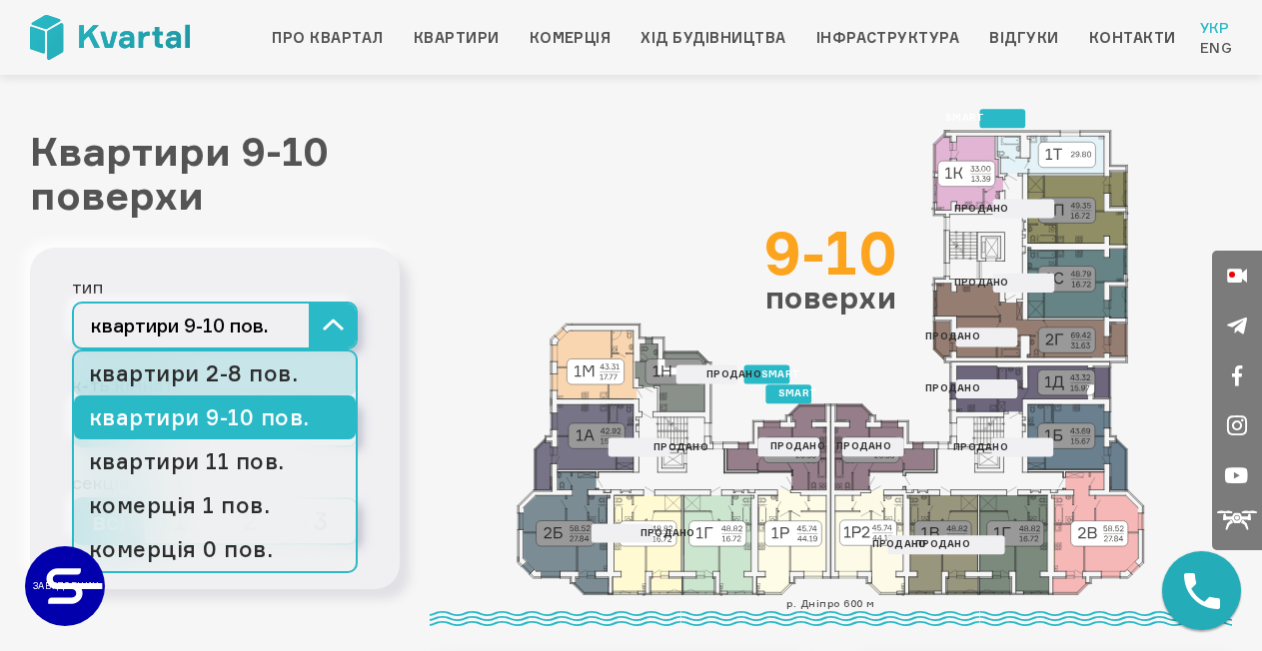
click at [302, 370] on link "квартири 2-8 пов." at bounding box center [215, 374] width 282 height 44
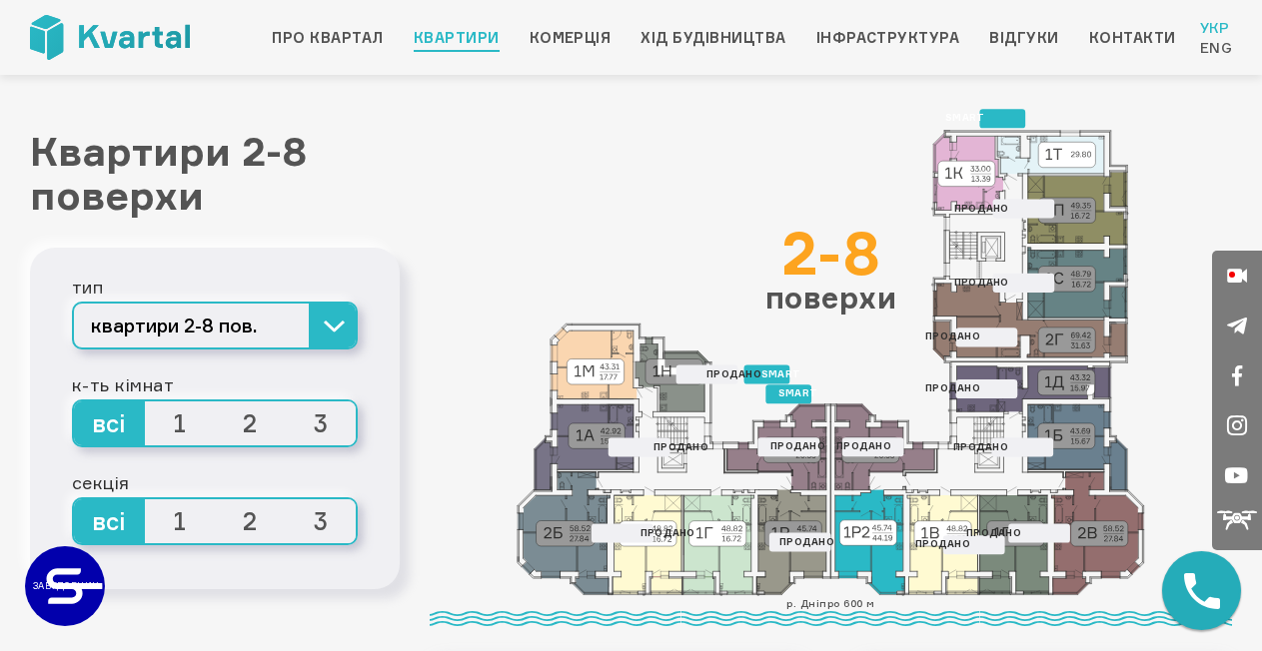
click at [871, 559] on icon at bounding box center [869, 543] width 69 height 105
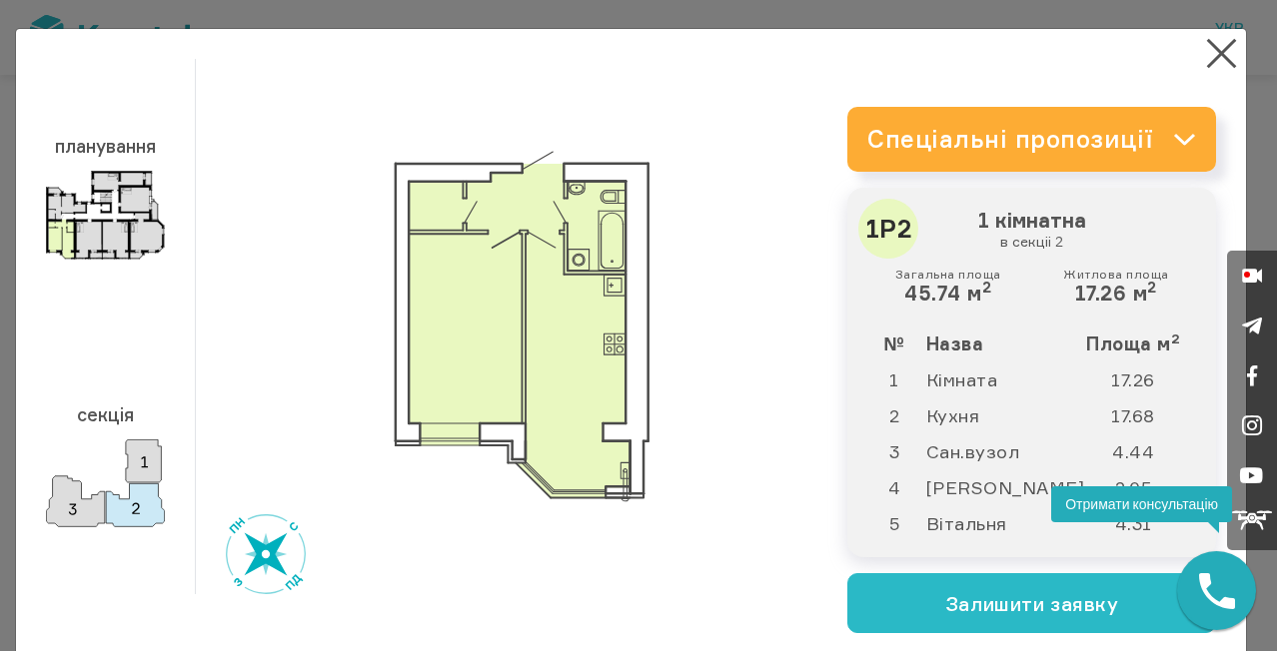
click at [1173, 135] on icon at bounding box center [1184, 139] width 23 height 13
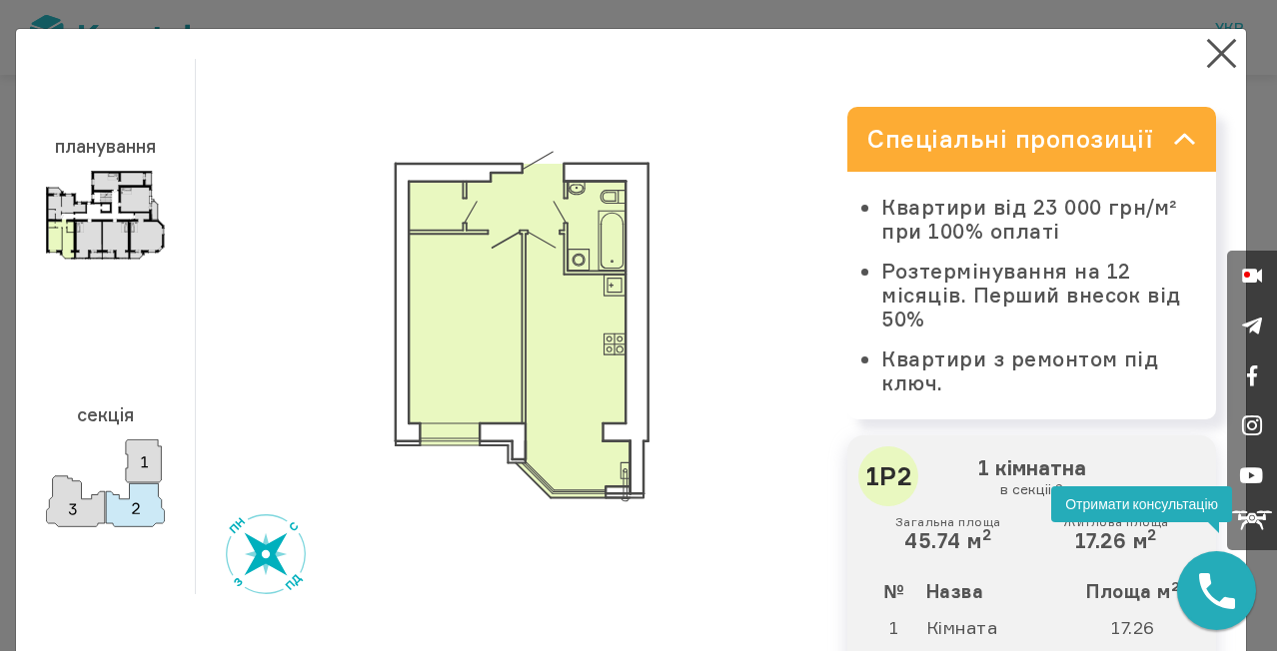
click at [1173, 138] on icon at bounding box center [1184, 139] width 23 height 13
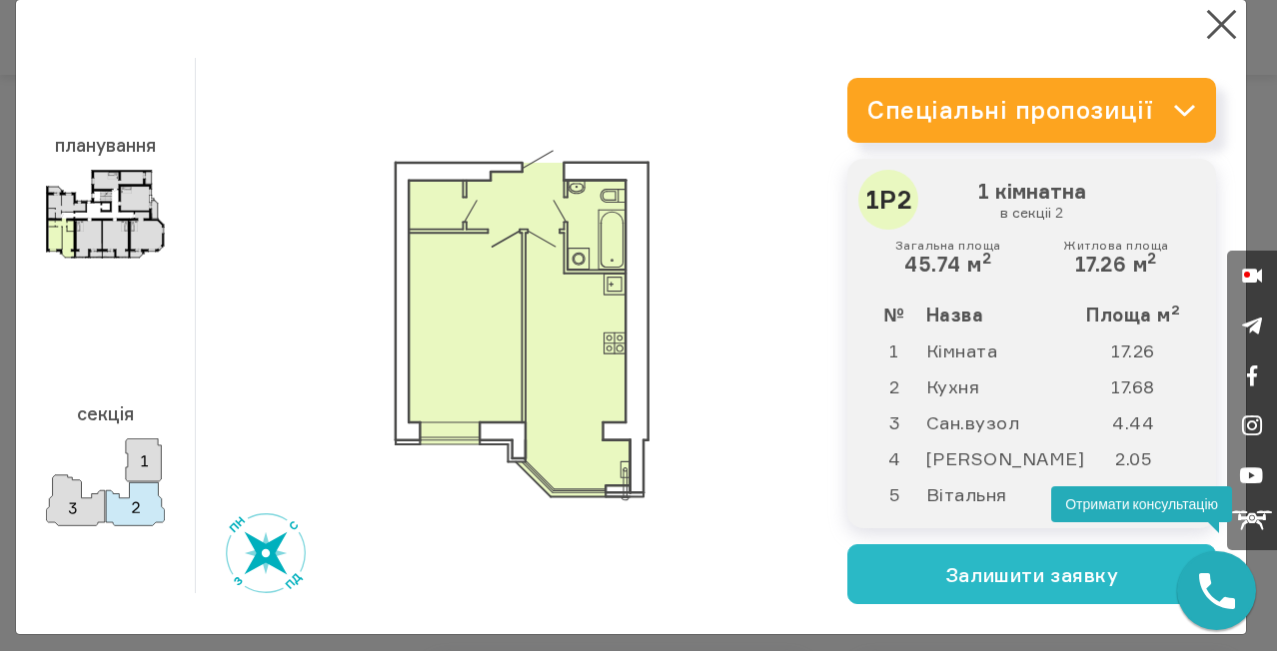
scroll to position [40, 0]
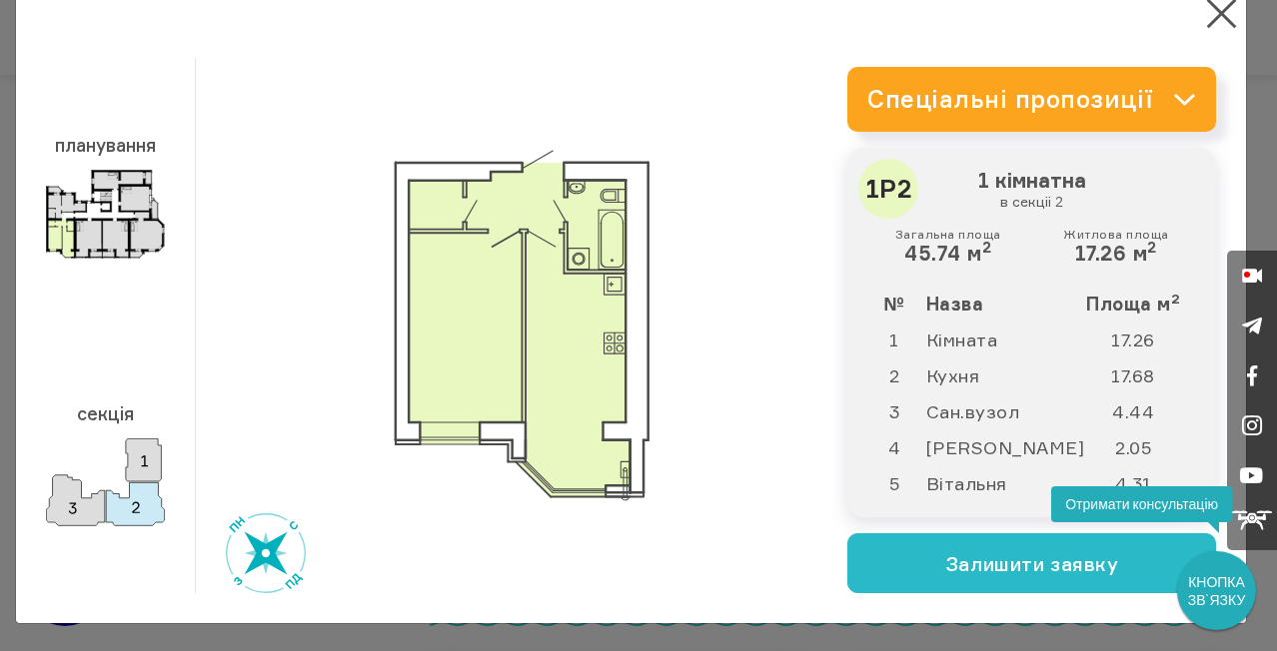
click at [1212, 13] on button "×" at bounding box center [1221, 13] width 39 height 39
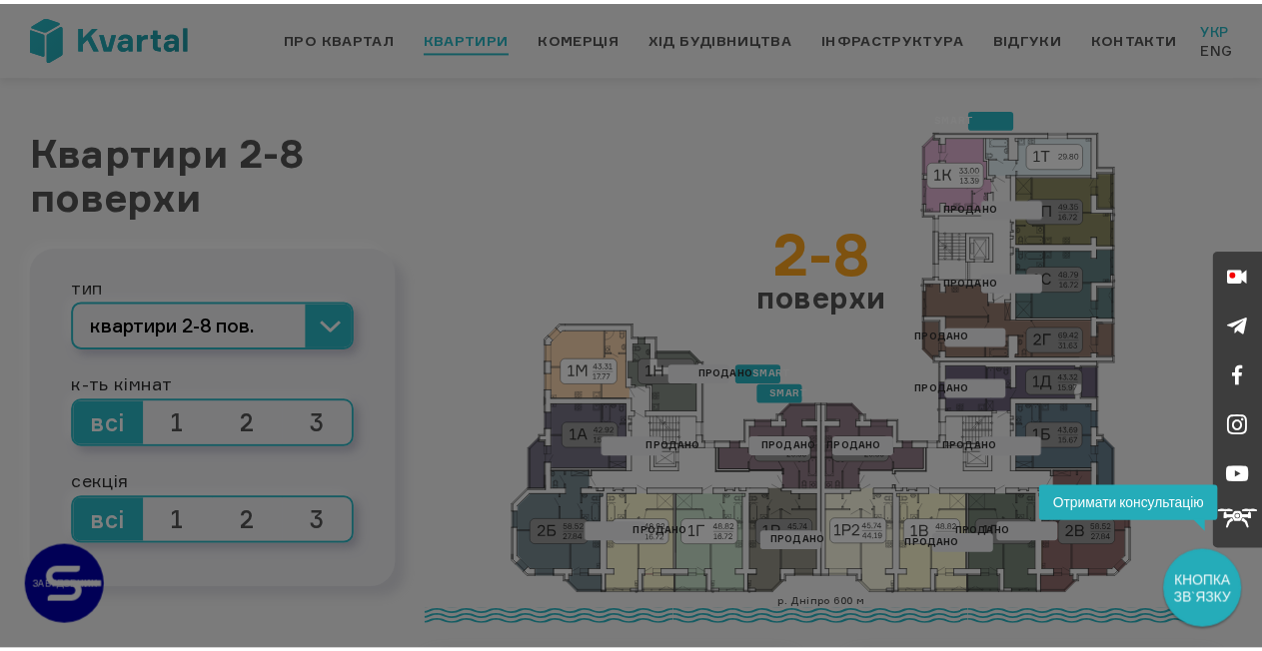
scroll to position [2, 0]
